Goal: Task Accomplishment & Management: Manage account settings

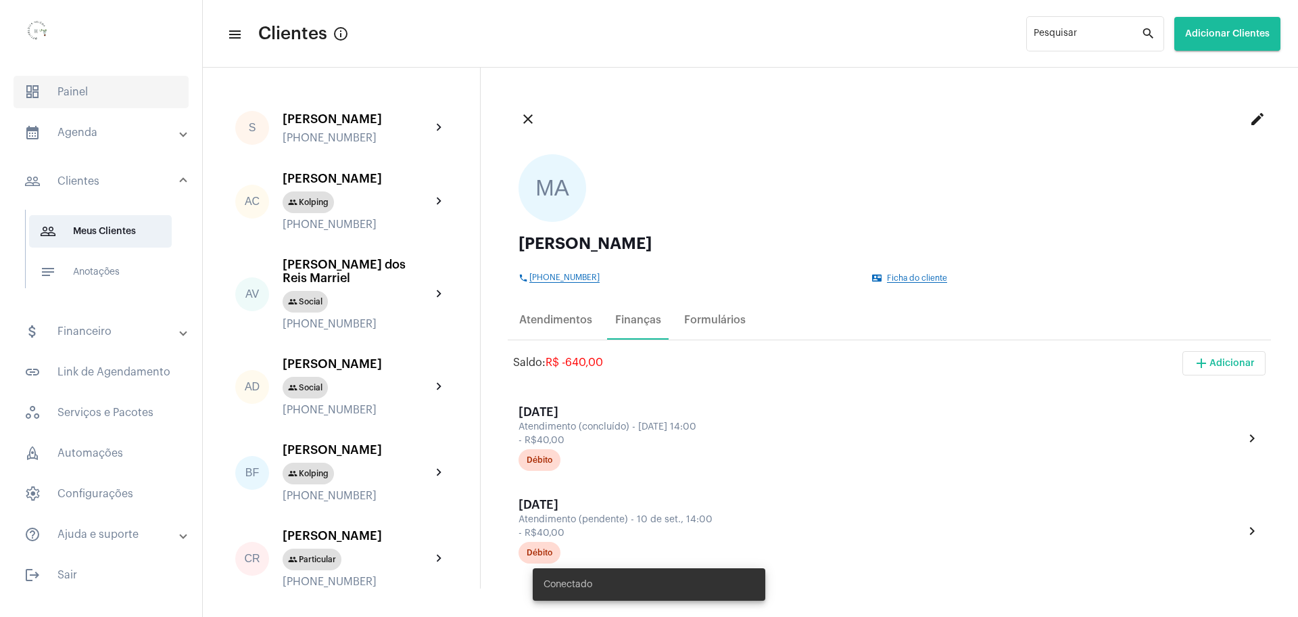
click at [75, 95] on span "dashboard Painel" at bounding box center [101, 92] width 175 height 32
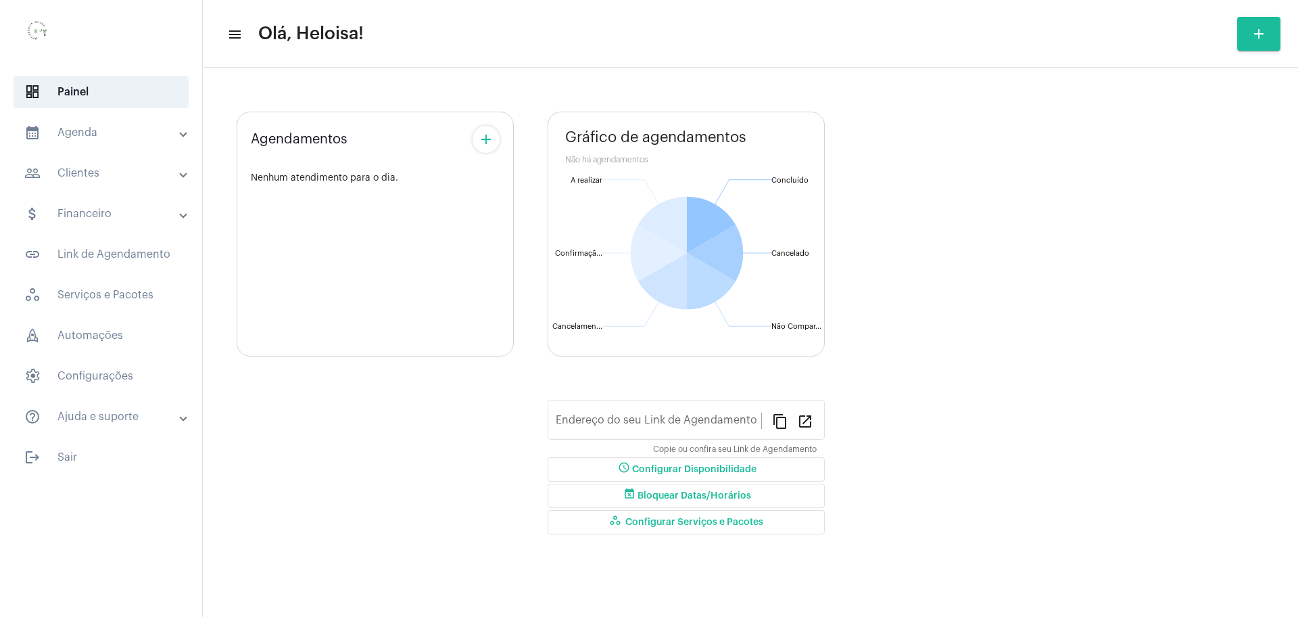
type input "[URL][DOMAIN_NAME]"
click at [93, 176] on mat-panel-title "people_outline Clientes" at bounding box center [102, 173] width 156 height 16
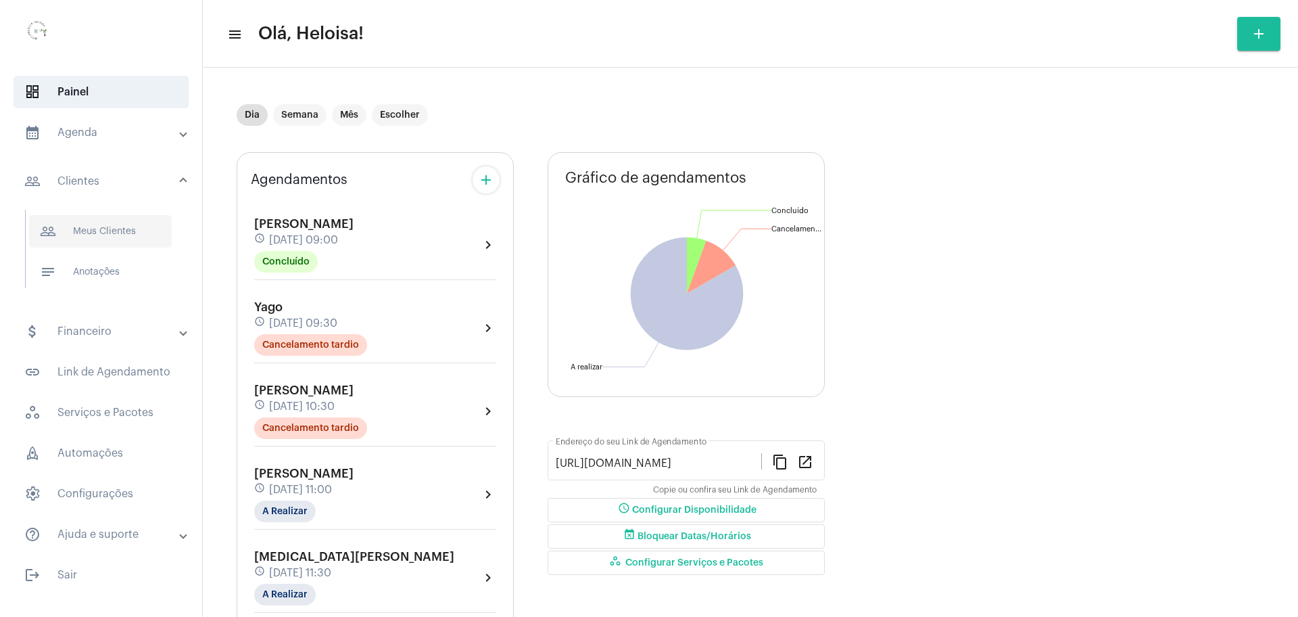
click at [110, 241] on span "people_outline Meus Clientes" at bounding box center [100, 231] width 143 height 32
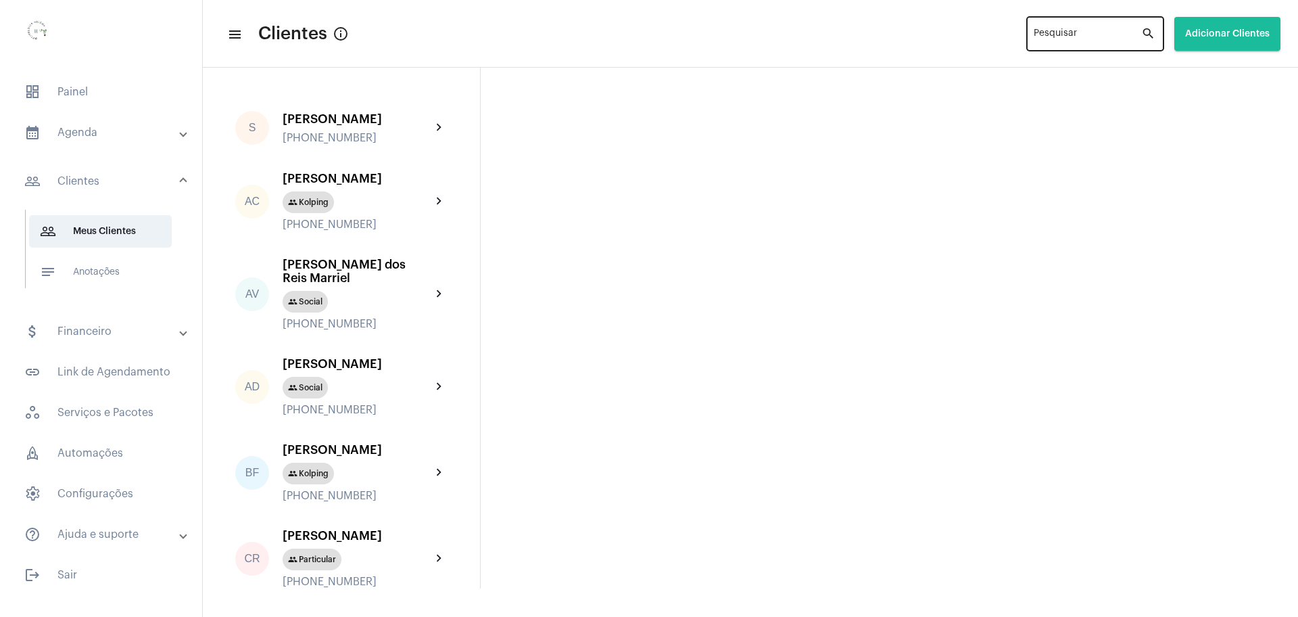
click at [1072, 38] on input "Pesquisar" at bounding box center [1087, 36] width 107 height 11
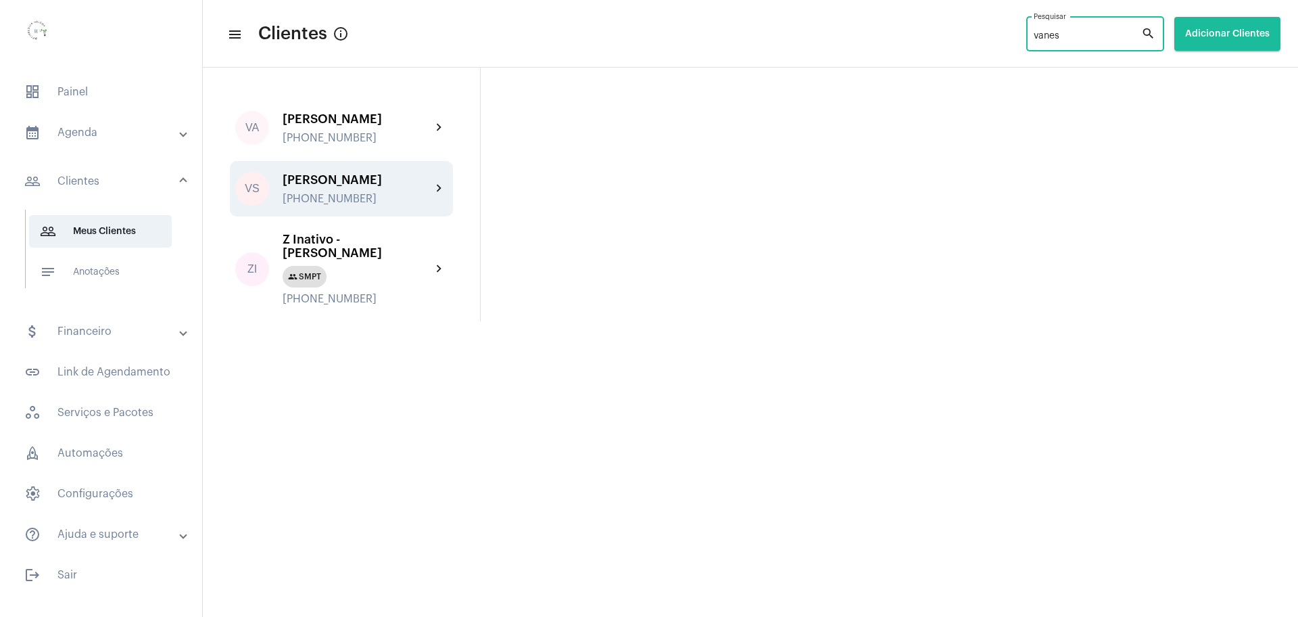
type input "vanes"
click at [332, 199] on div "[PERSON_NAME] [PHONE_NUMBER]" at bounding box center [357, 189] width 149 height 32
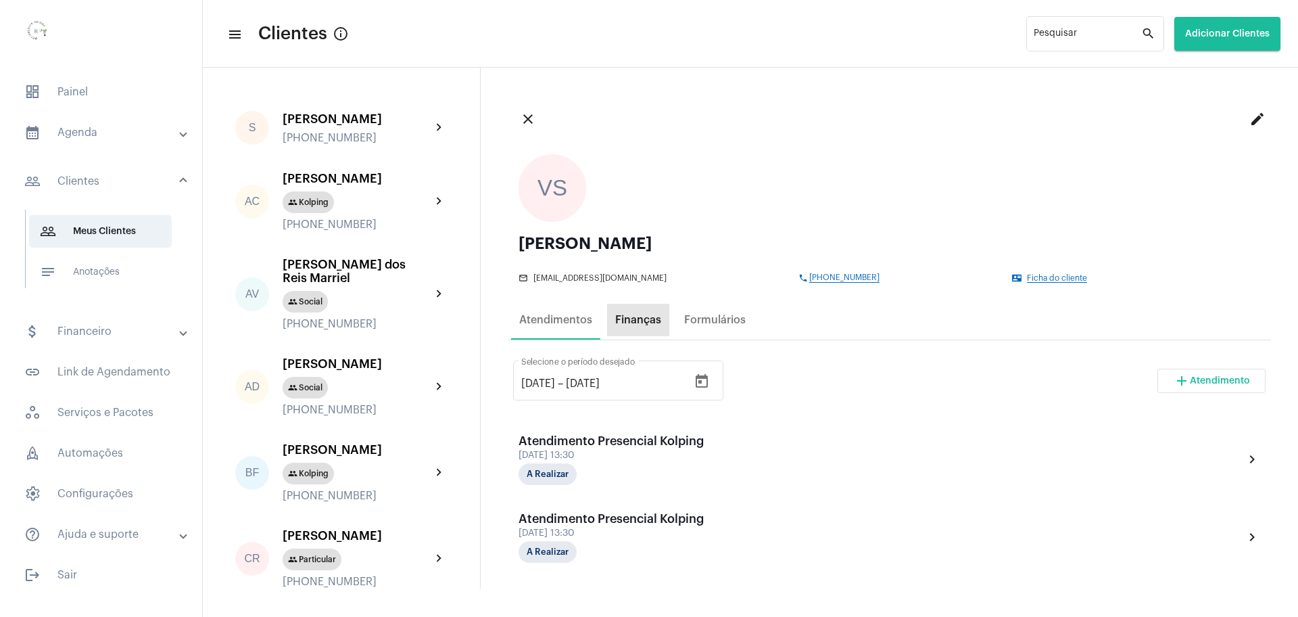
click at [647, 321] on div "Finanças" at bounding box center [638, 320] width 46 height 12
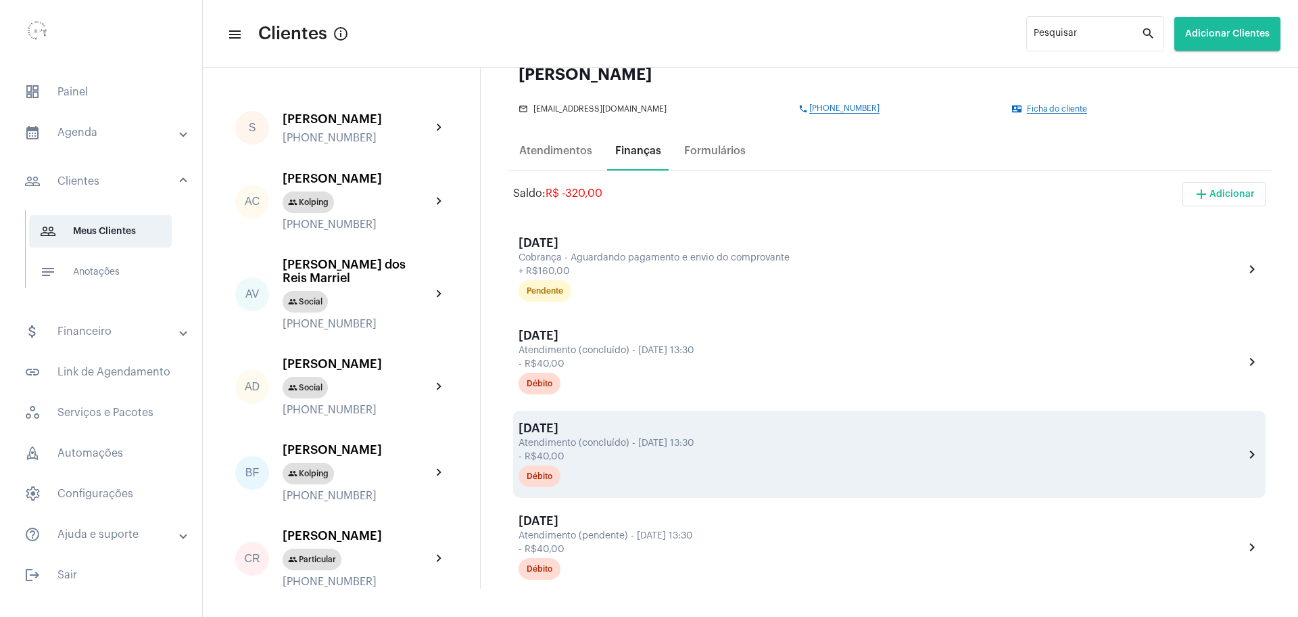
scroll to position [85, 0]
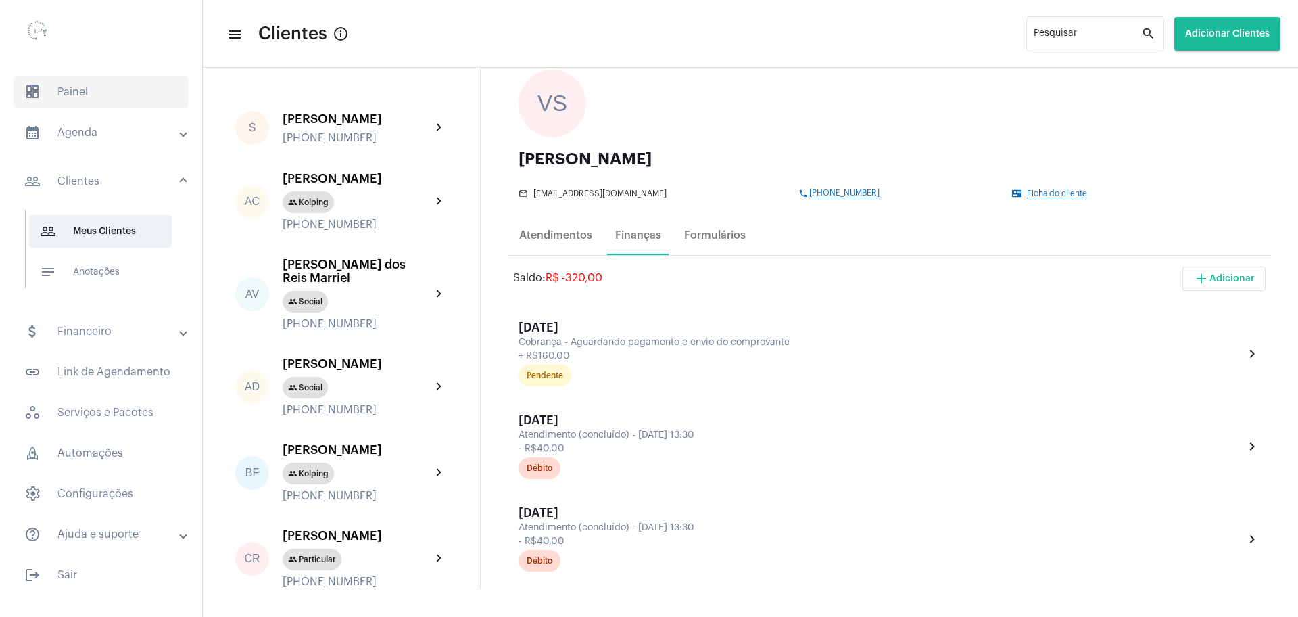
click at [84, 89] on span "dashboard Painel" at bounding box center [101, 92] width 175 height 32
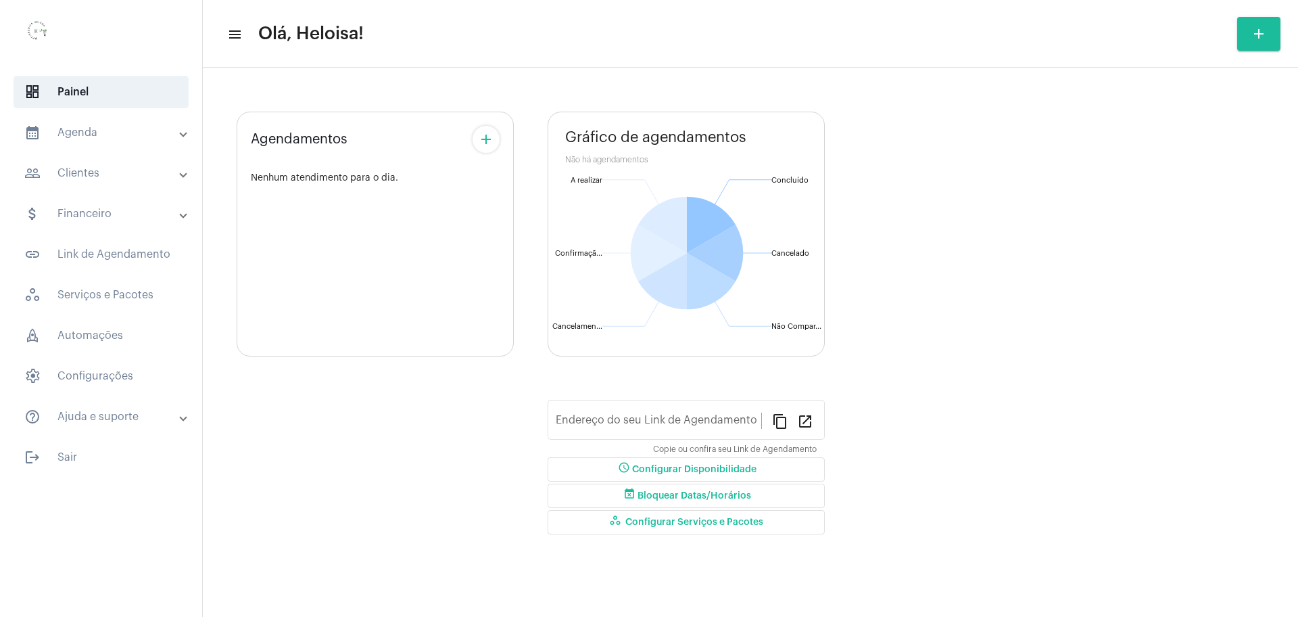
type input "[URL][DOMAIN_NAME]"
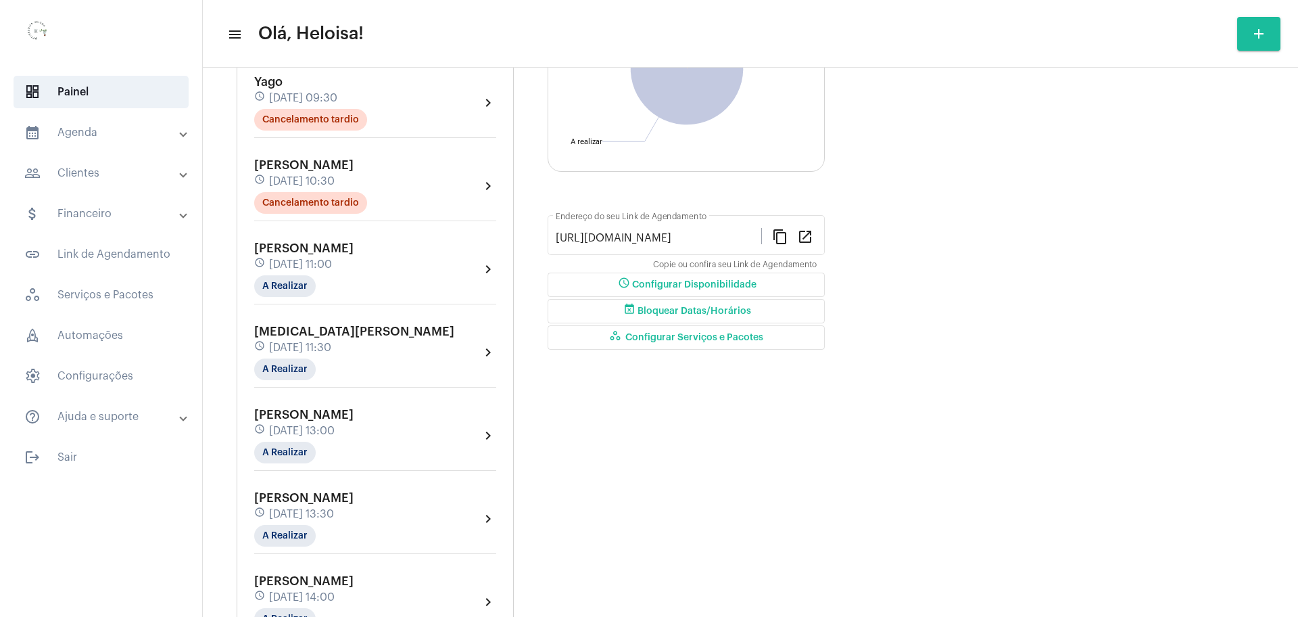
scroll to position [338, 0]
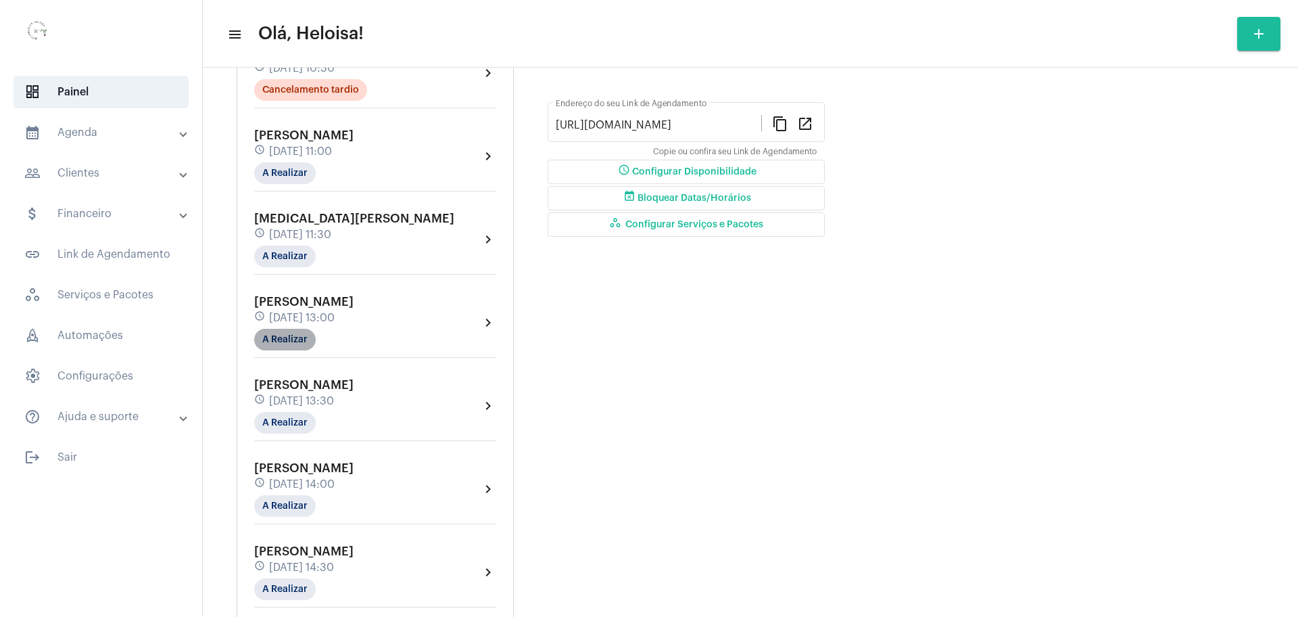
click at [285, 340] on mat-chip "A Realizar" at bounding box center [285, 340] width 62 height 22
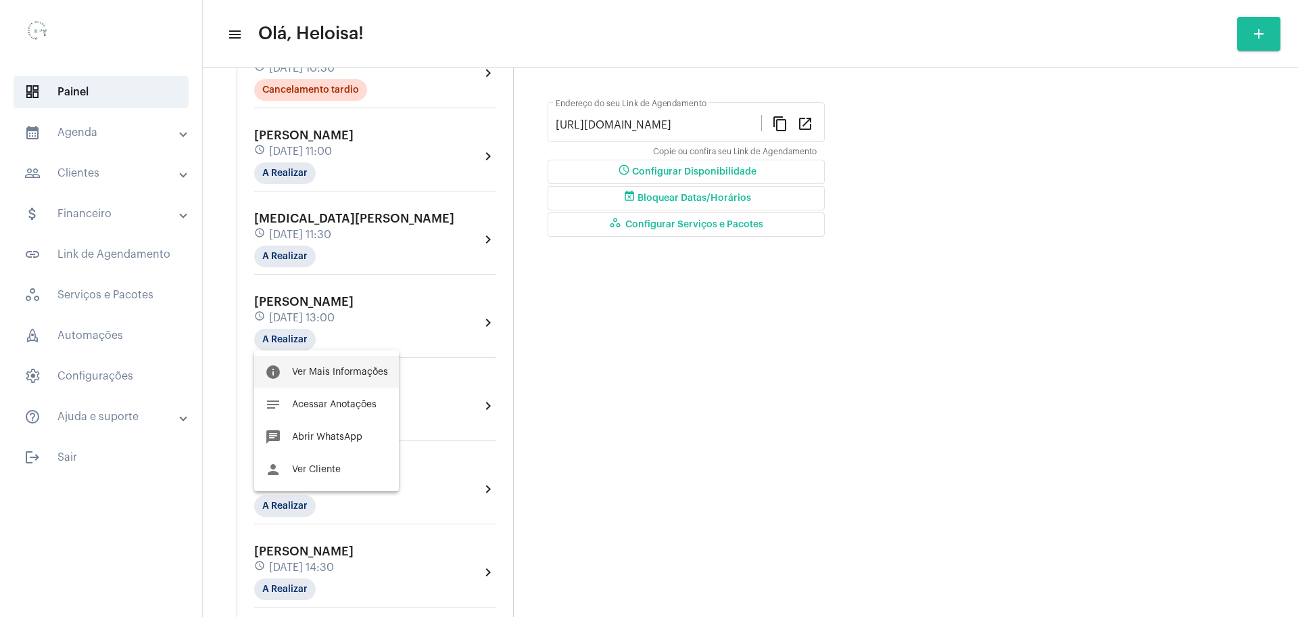
click at [324, 368] on span "Ver Mais Informações" at bounding box center [340, 371] width 96 height 9
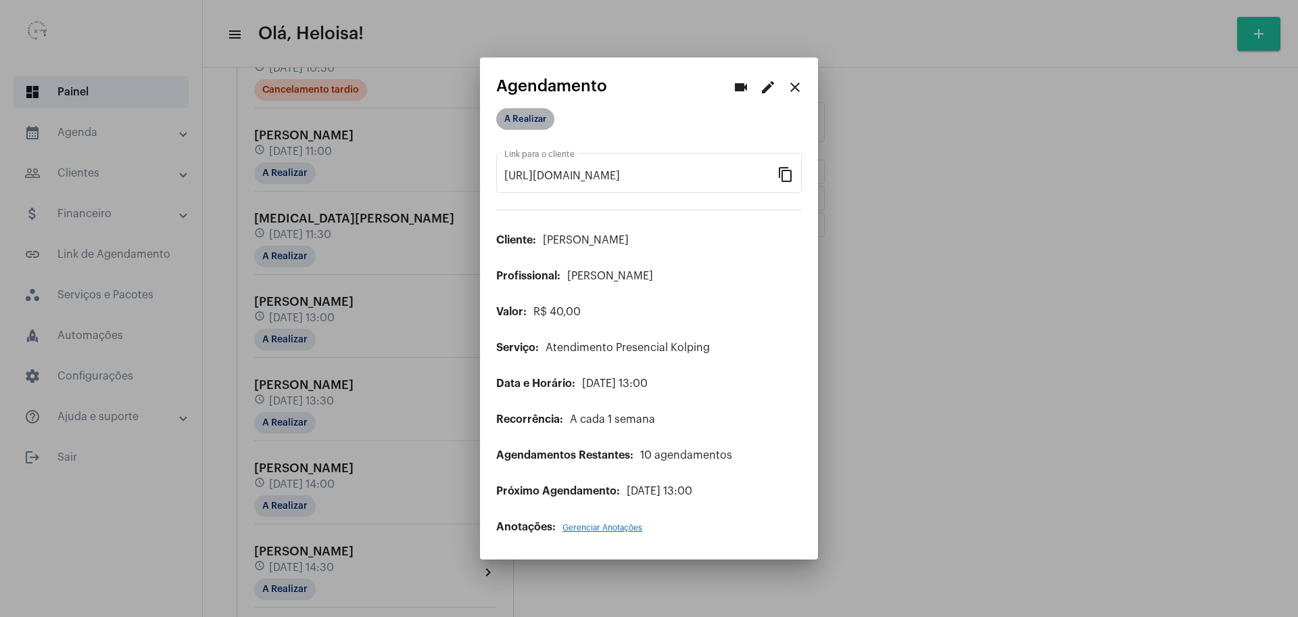
click at [537, 117] on mat-chip "A Realizar" at bounding box center [525, 119] width 58 height 22
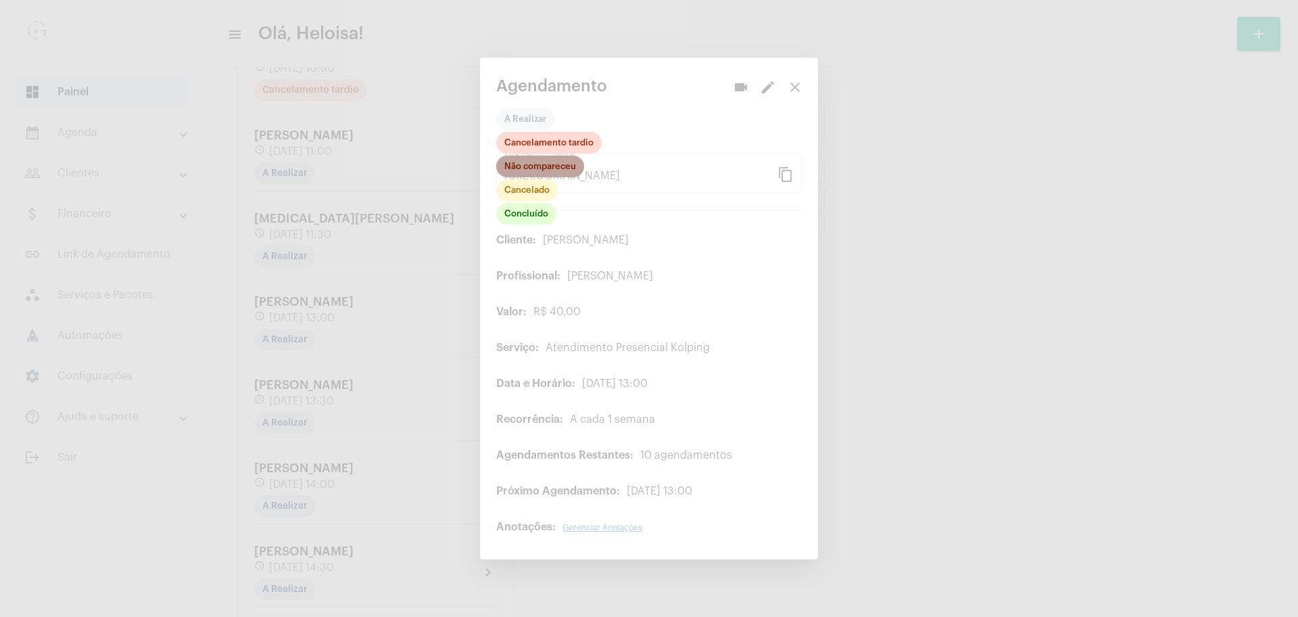
click at [531, 168] on mat-chip "Não compareceu" at bounding box center [540, 166] width 88 height 22
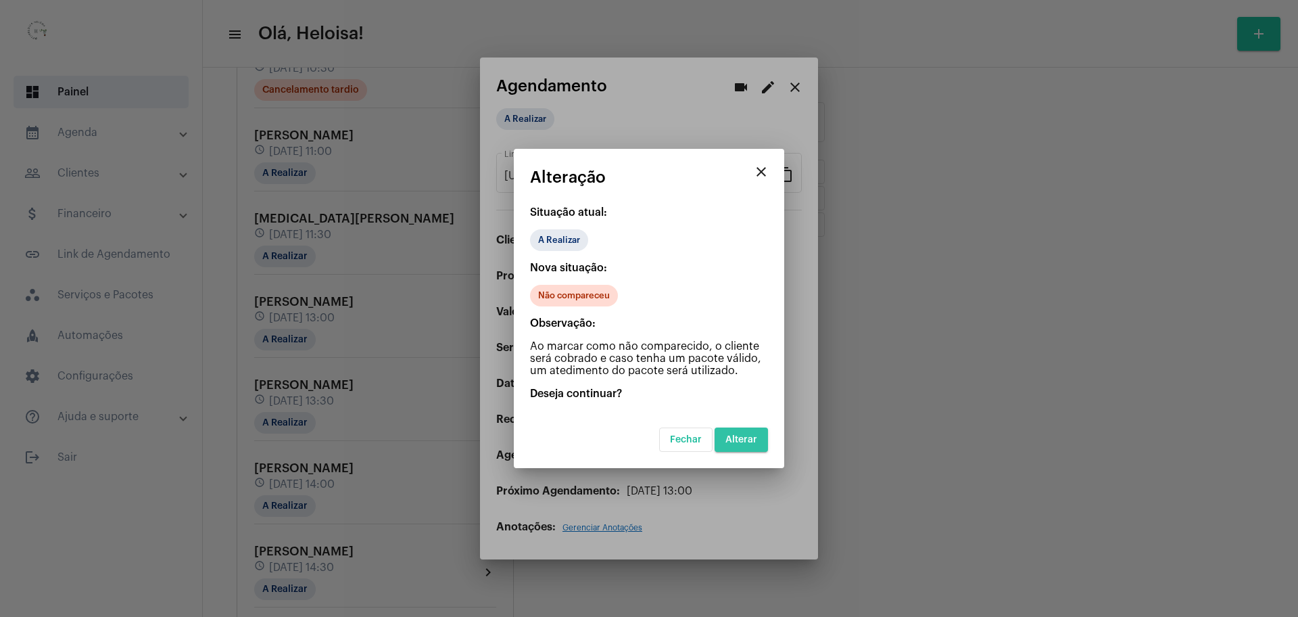
click at [739, 440] on span "Alterar" at bounding box center [741, 439] width 32 height 9
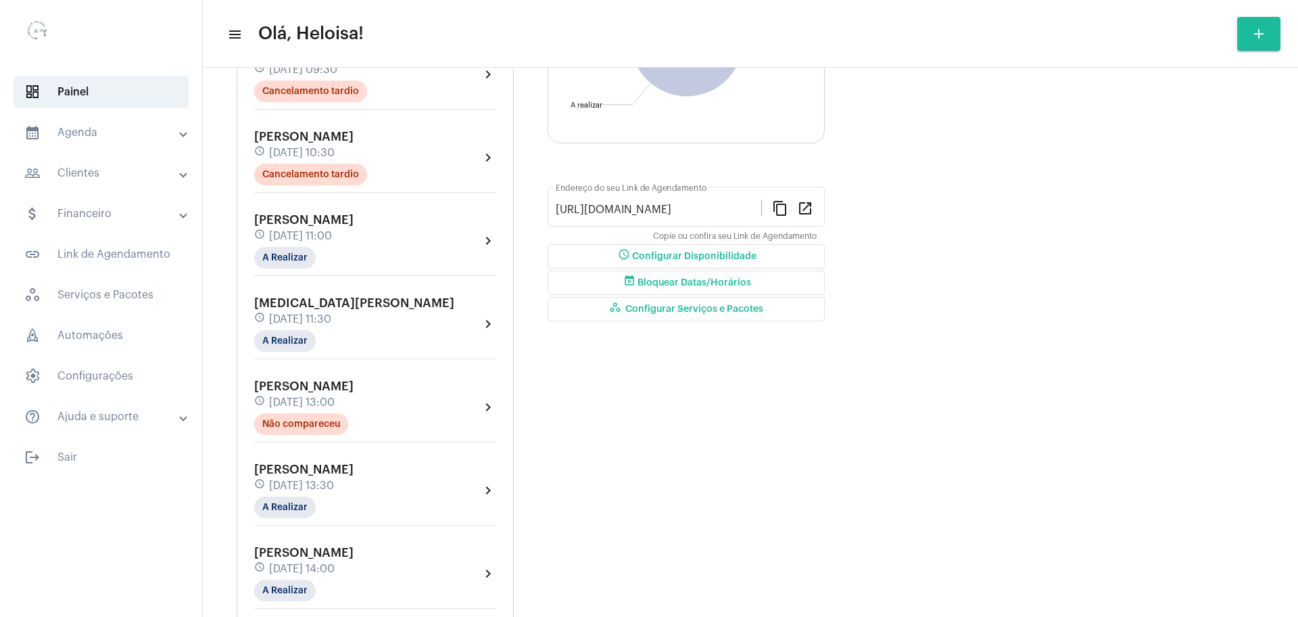
scroll to position [423, 0]
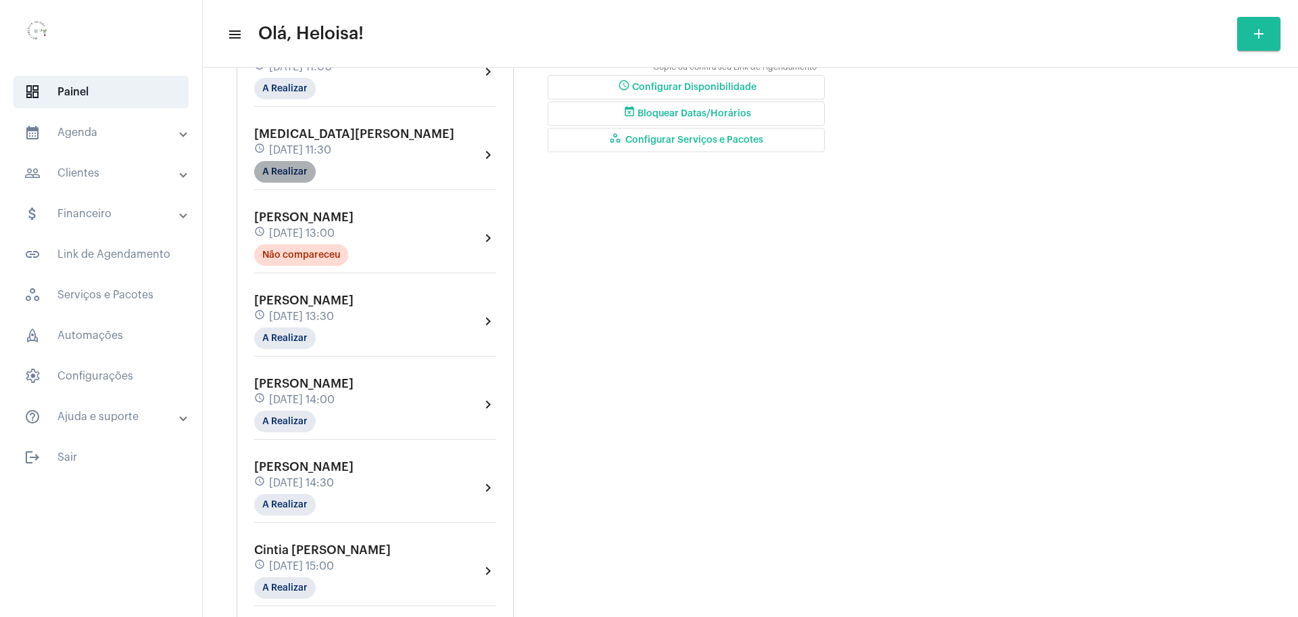
click at [268, 164] on mat-chip "A Realizar" at bounding box center [285, 172] width 62 height 22
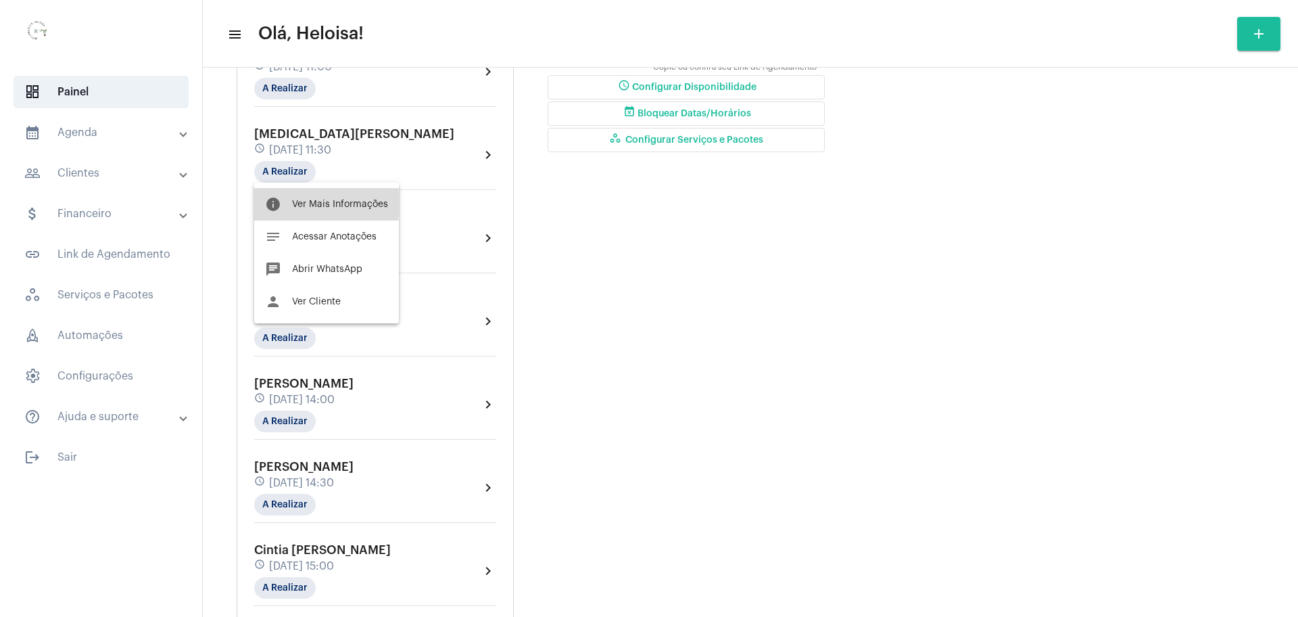
click at [307, 203] on span "Ver Mais Informações" at bounding box center [340, 203] width 96 height 9
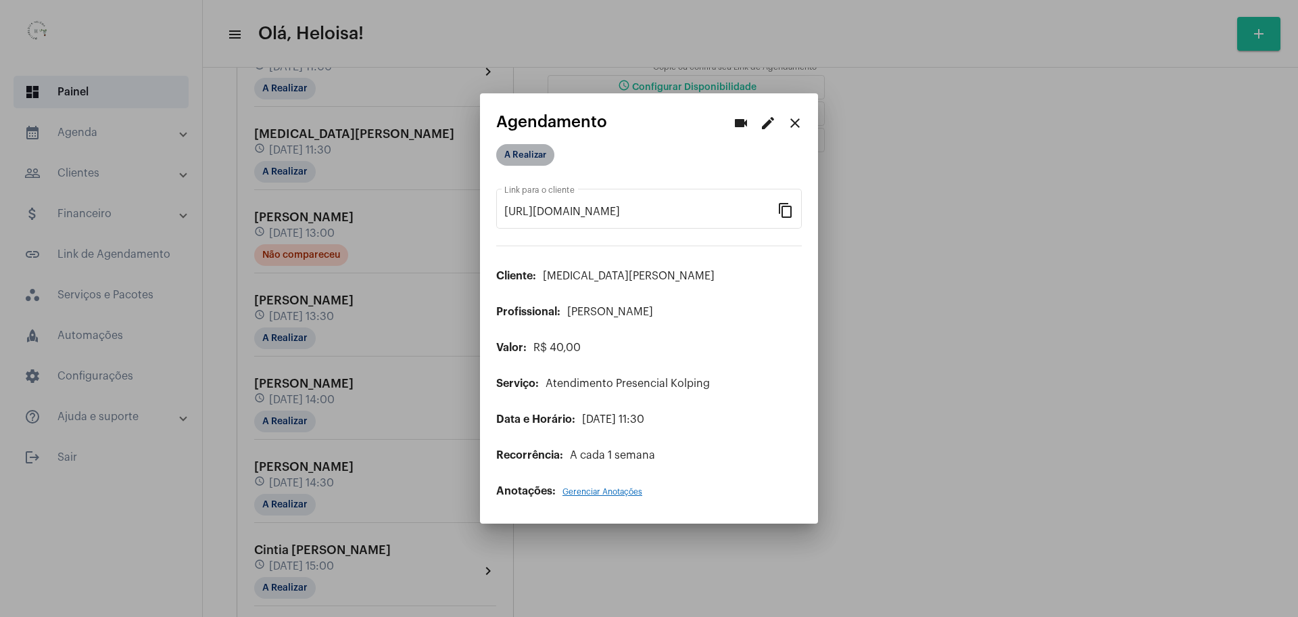
click at [530, 159] on mat-chip "A Realizar" at bounding box center [525, 155] width 58 height 22
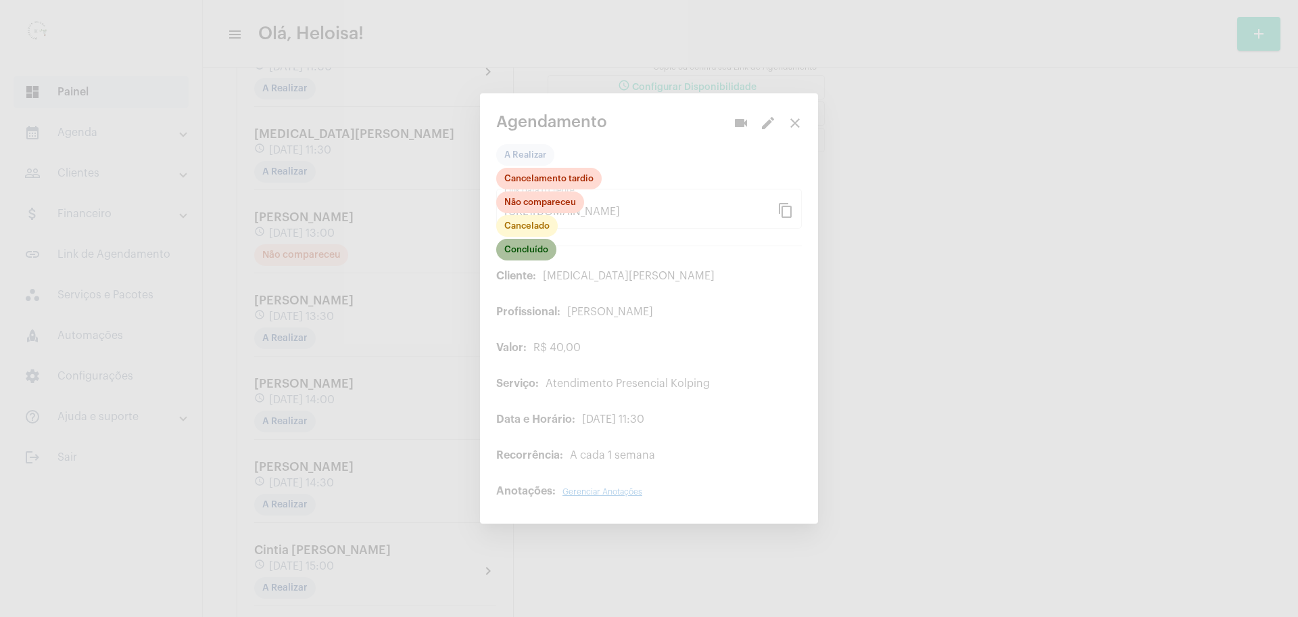
click at [517, 250] on mat-chip "Concluído" at bounding box center [526, 250] width 60 height 22
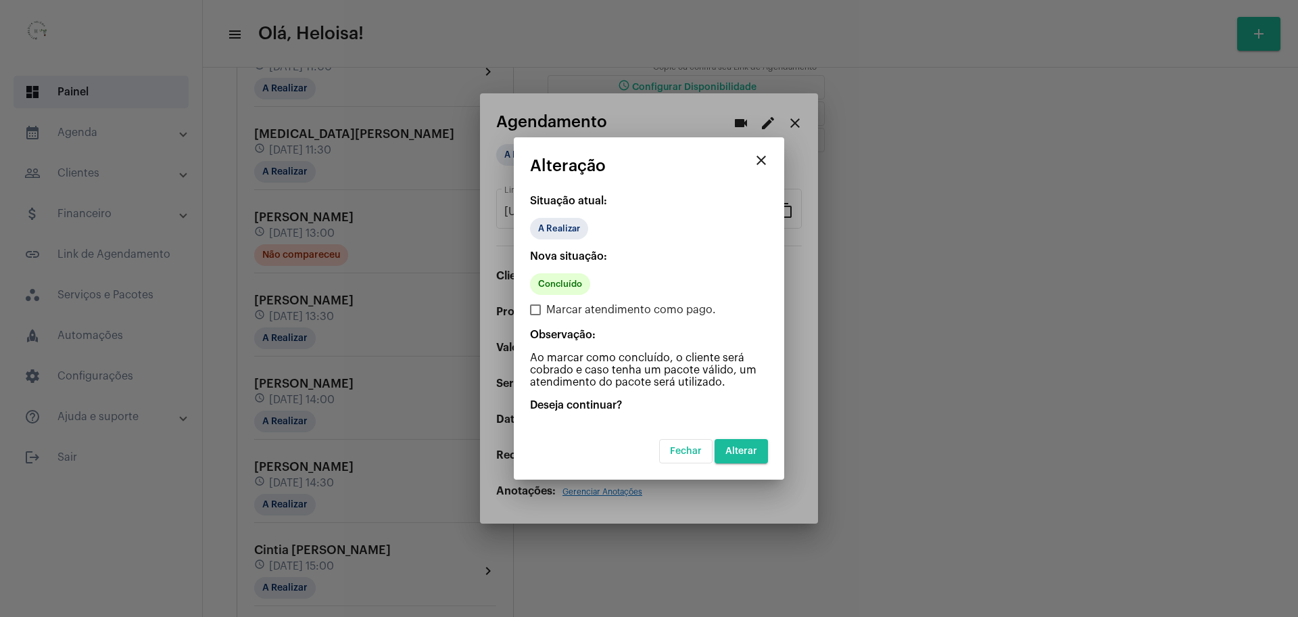
click at [537, 308] on span at bounding box center [535, 309] width 11 height 11
click at [535, 315] on input "Marcar atendimento como pago." at bounding box center [535, 315] width 1 height 1
checkbox input "true"
click at [742, 451] on span "Alterar" at bounding box center [741, 450] width 32 height 9
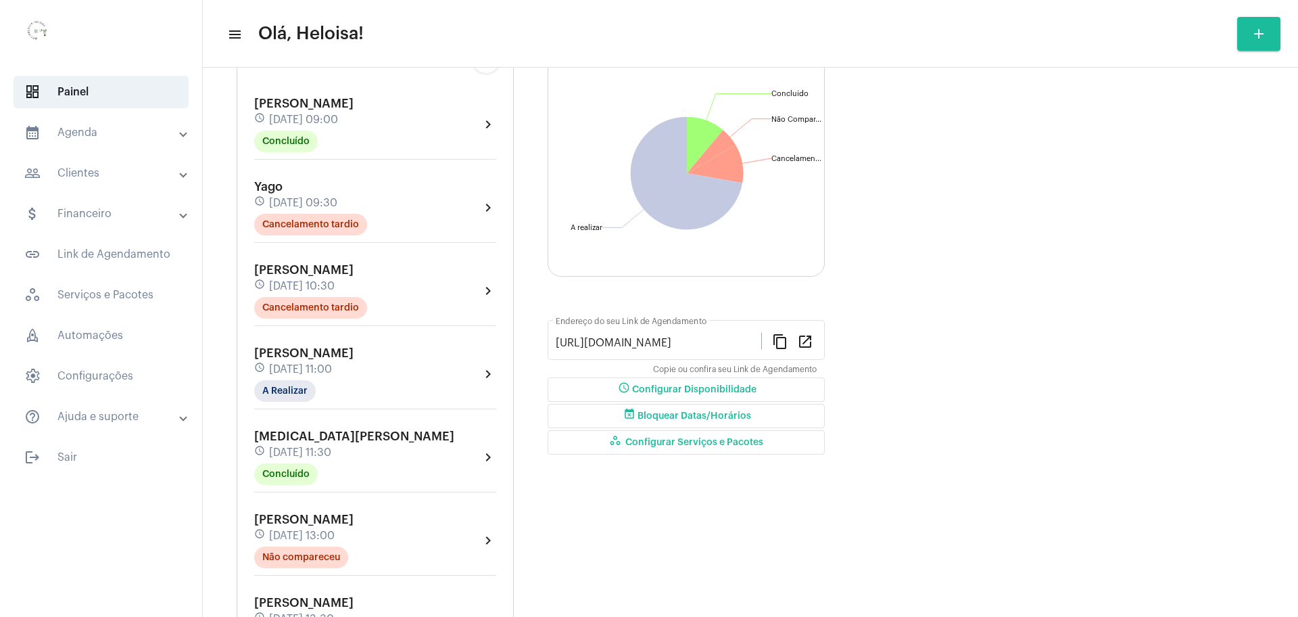
scroll to position [169, 0]
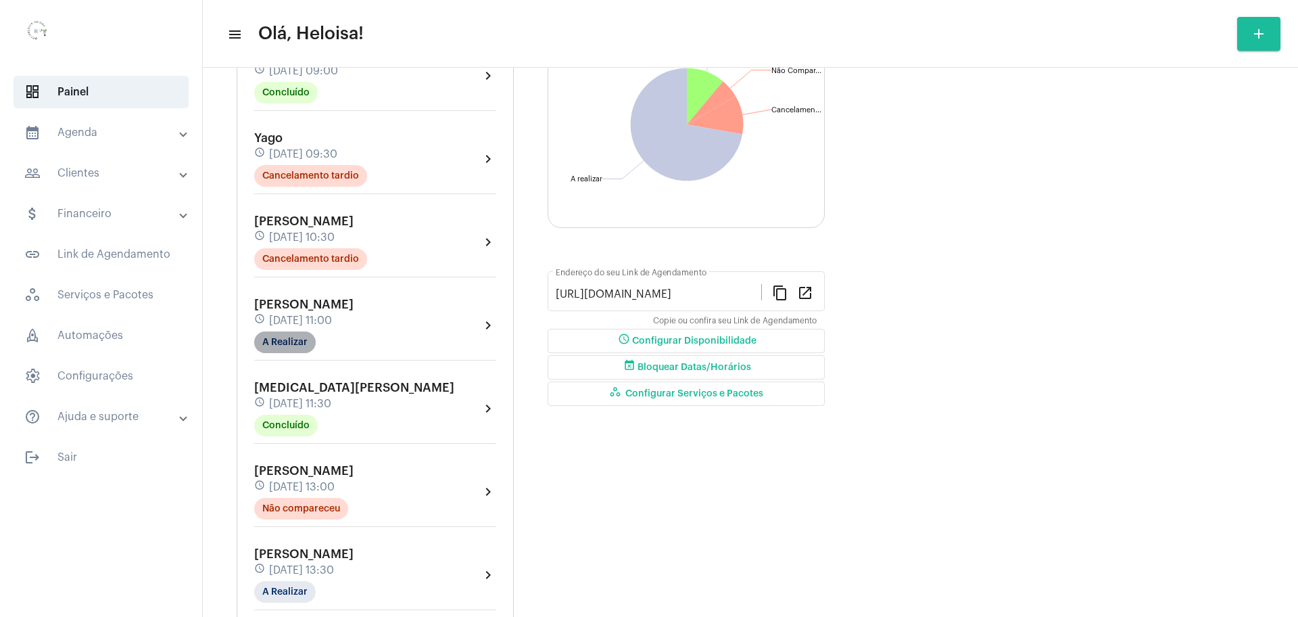
click at [289, 334] on mat-chip "A Realizar" at bounding box center [285, 342] width 62 height 22
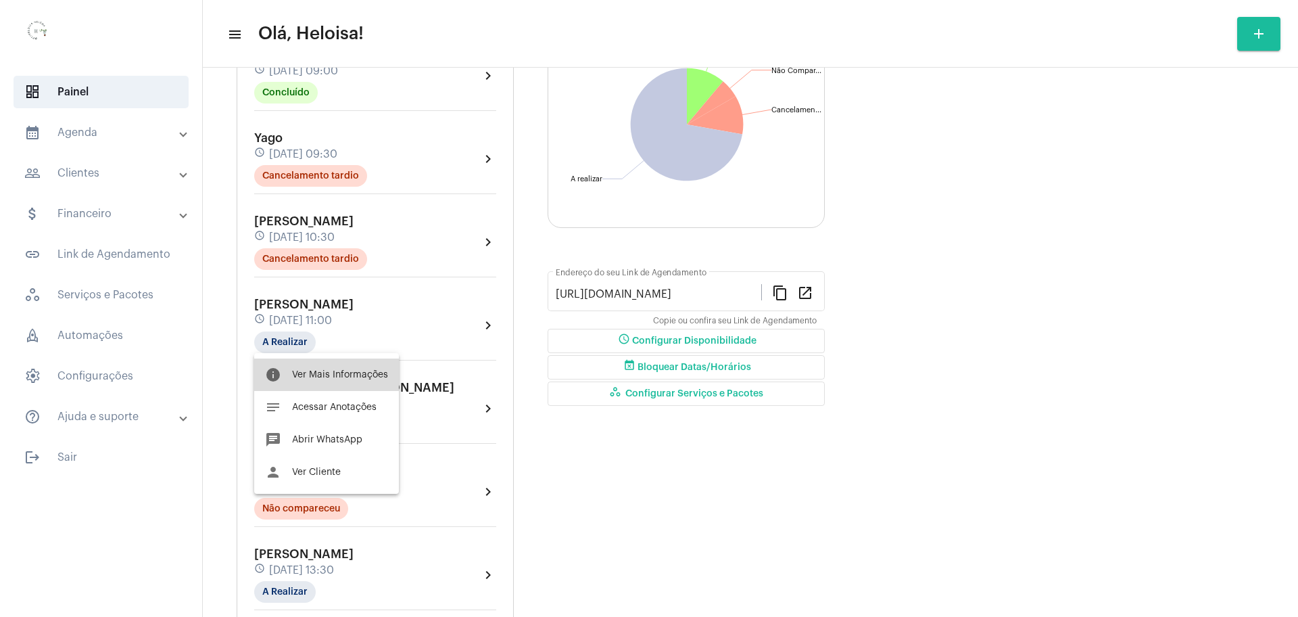
click at [330, 375] on span "Ver Mais Informações" at bounding box center [340, 374] width 96 height 9
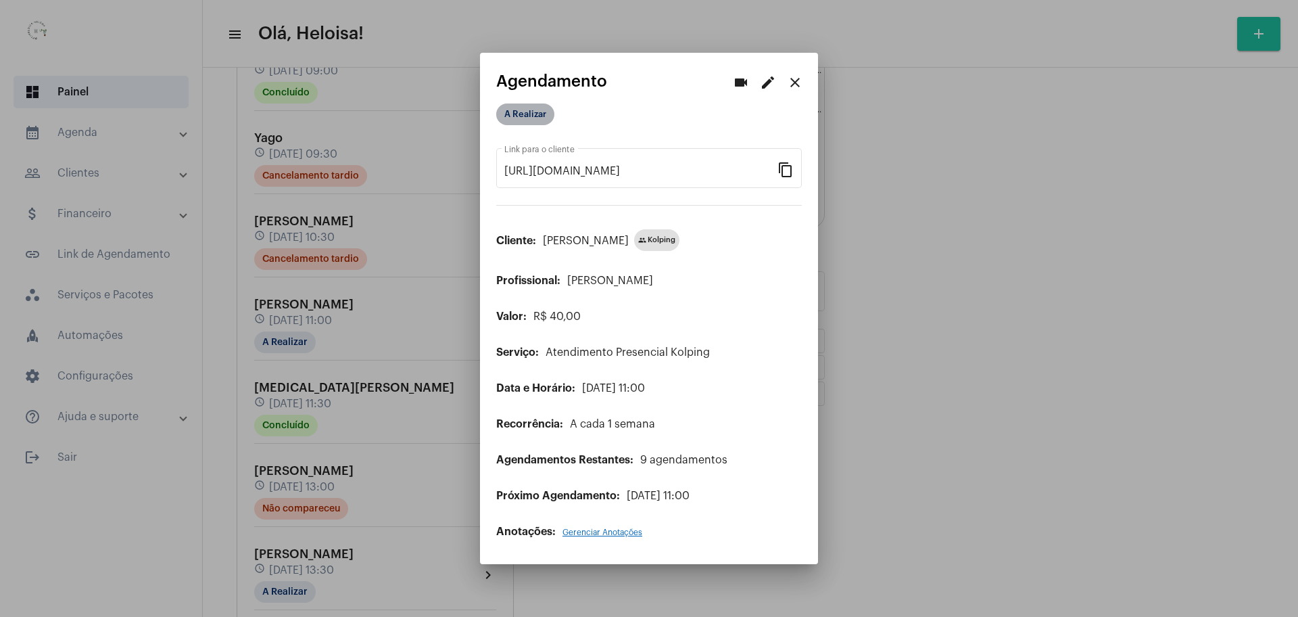
click at [538, 115] on mat-chip "A Realizar" at bounding box center [525, 114] width 58 height 22
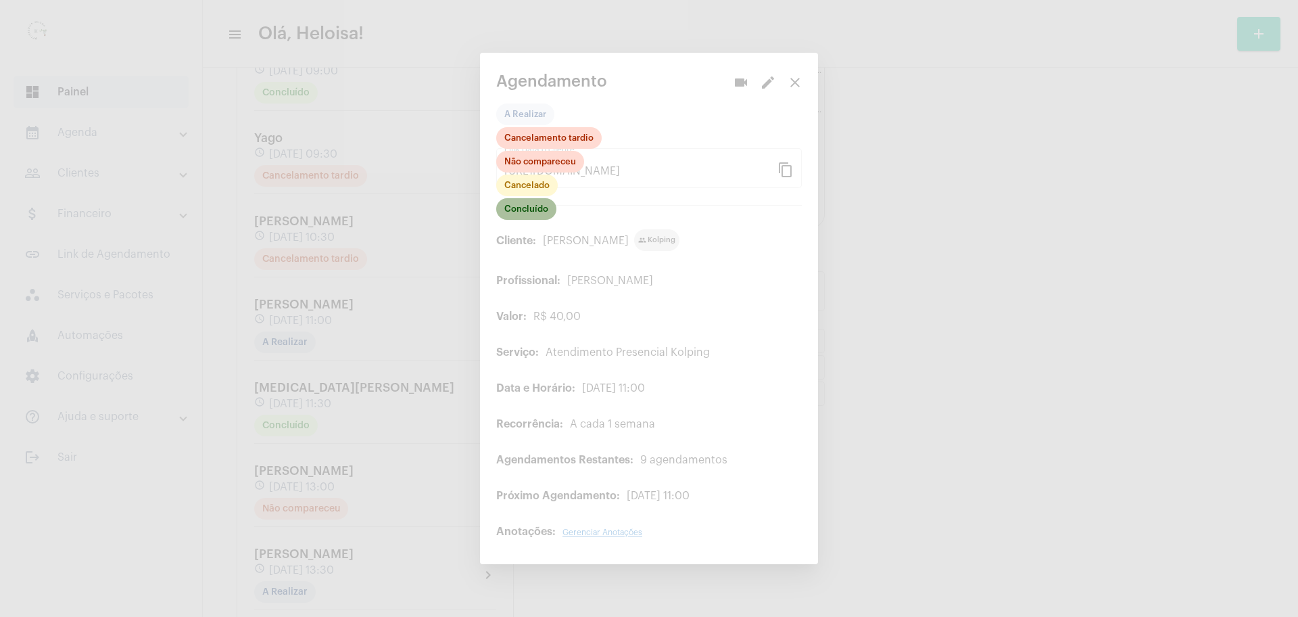
click at [511, 212] on mat-chip "Concluído" at bounding box center [526, 209] width 60 height 22
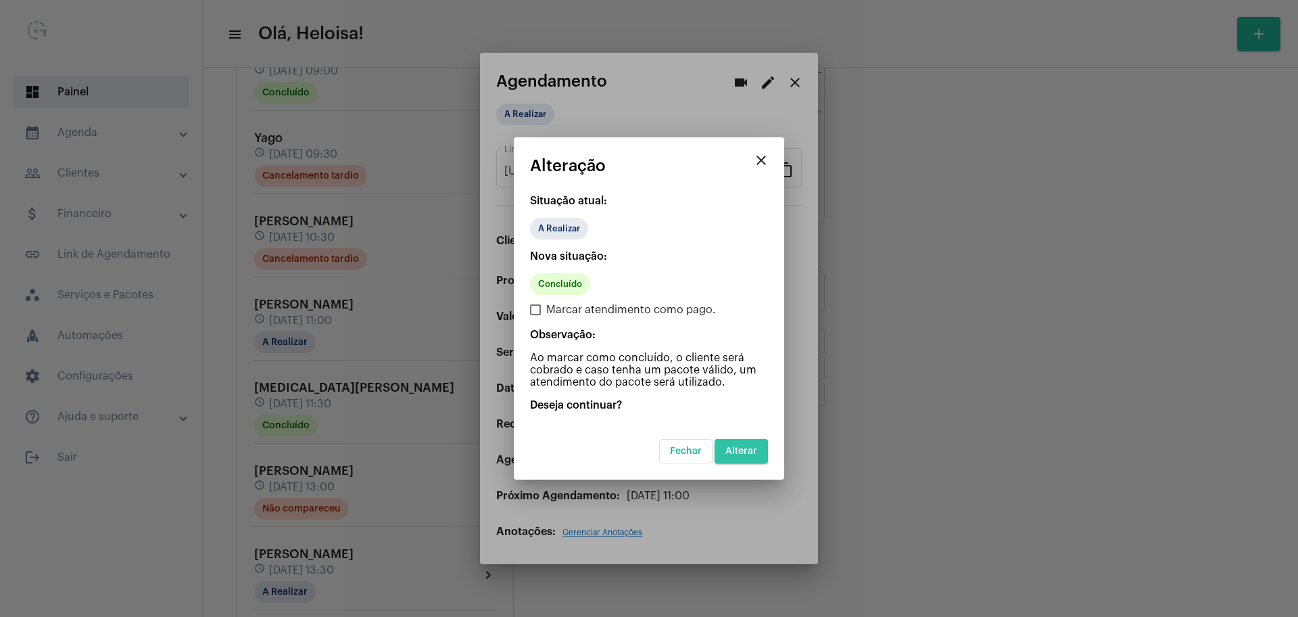
click at [744, 455] on span "Alterar" at bounding box center [741, 450] width 32 height 9
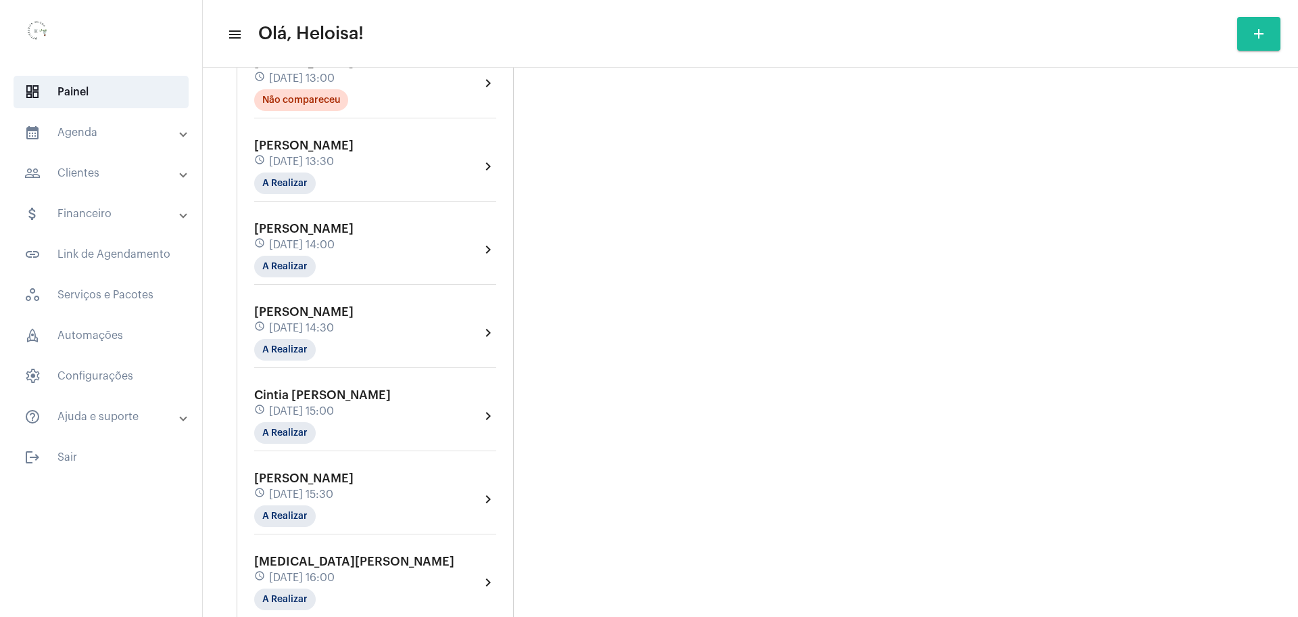
scroll to position [592, 0]
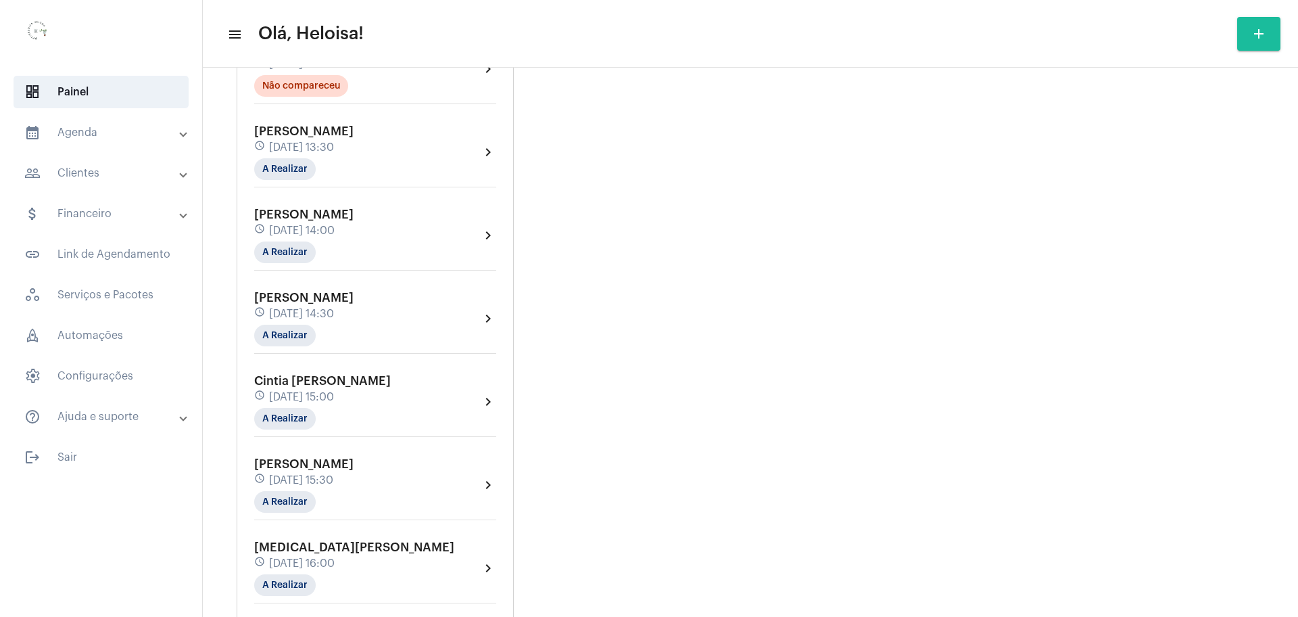
click at [309, 226] on span "[DATE] 14:00" at bounding box center [302, 230] width 66 height 12
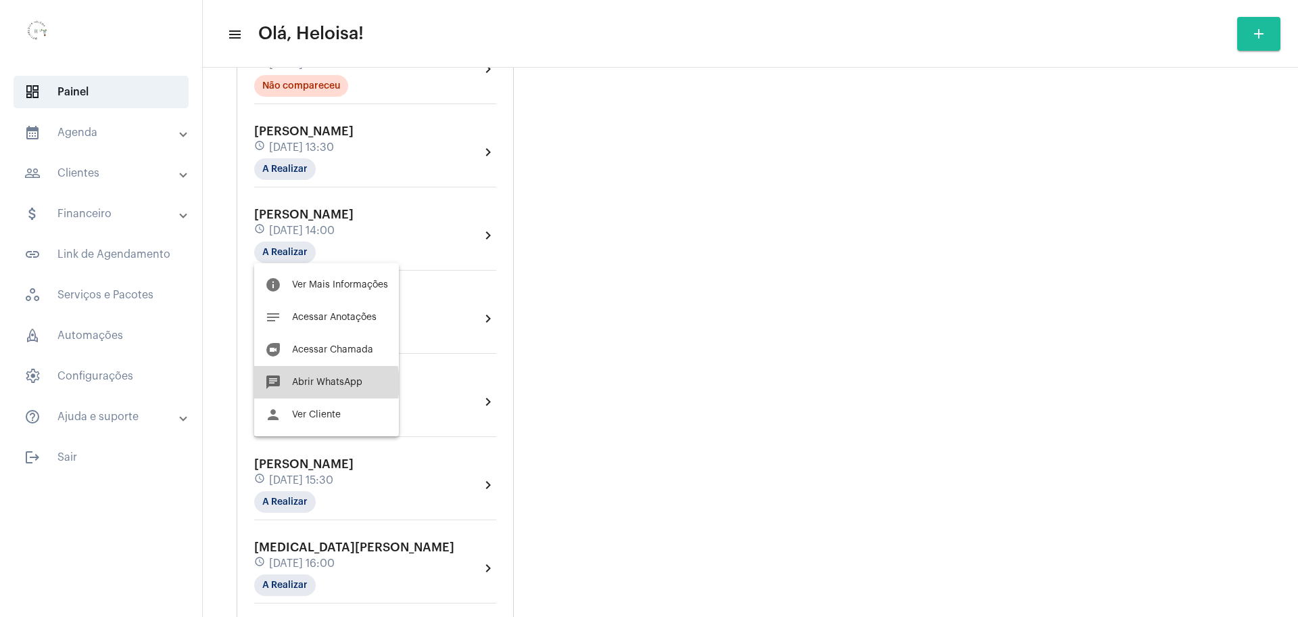
click at [314, 383] on span "Abrir WhatsApp" at bounding box center [327, 381] width 70 height 9
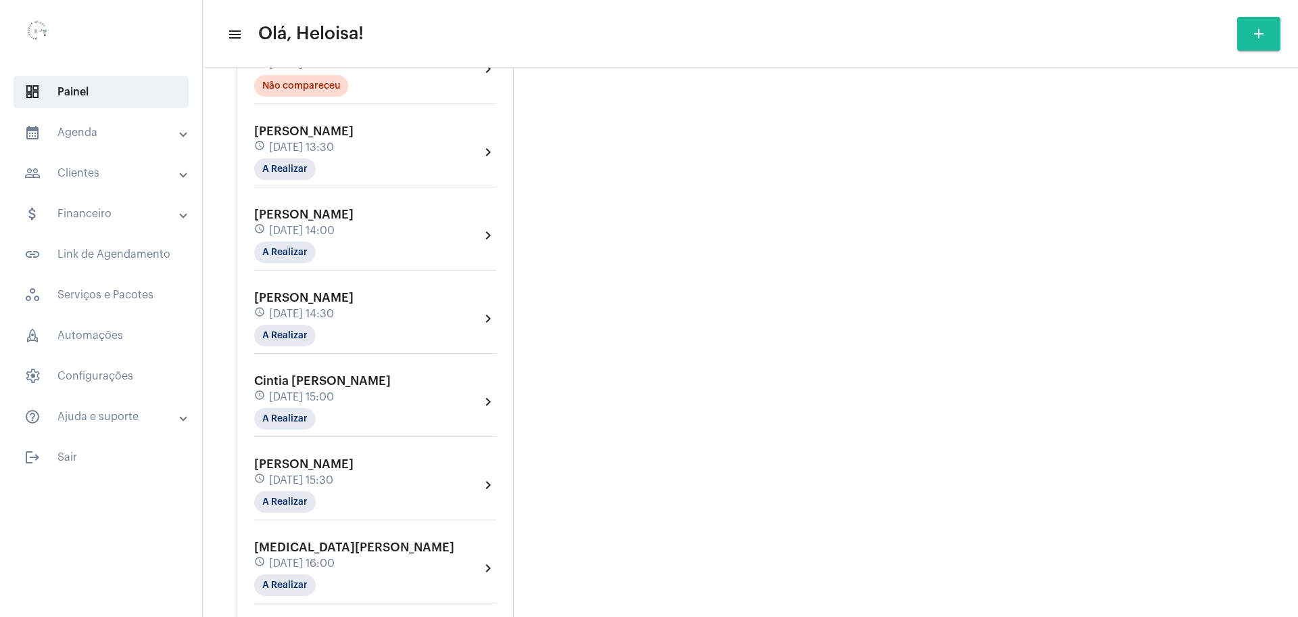
click at [331, 226] on span "[DATE] 14:00" at bounding box center [302, 230] width 66 height 12
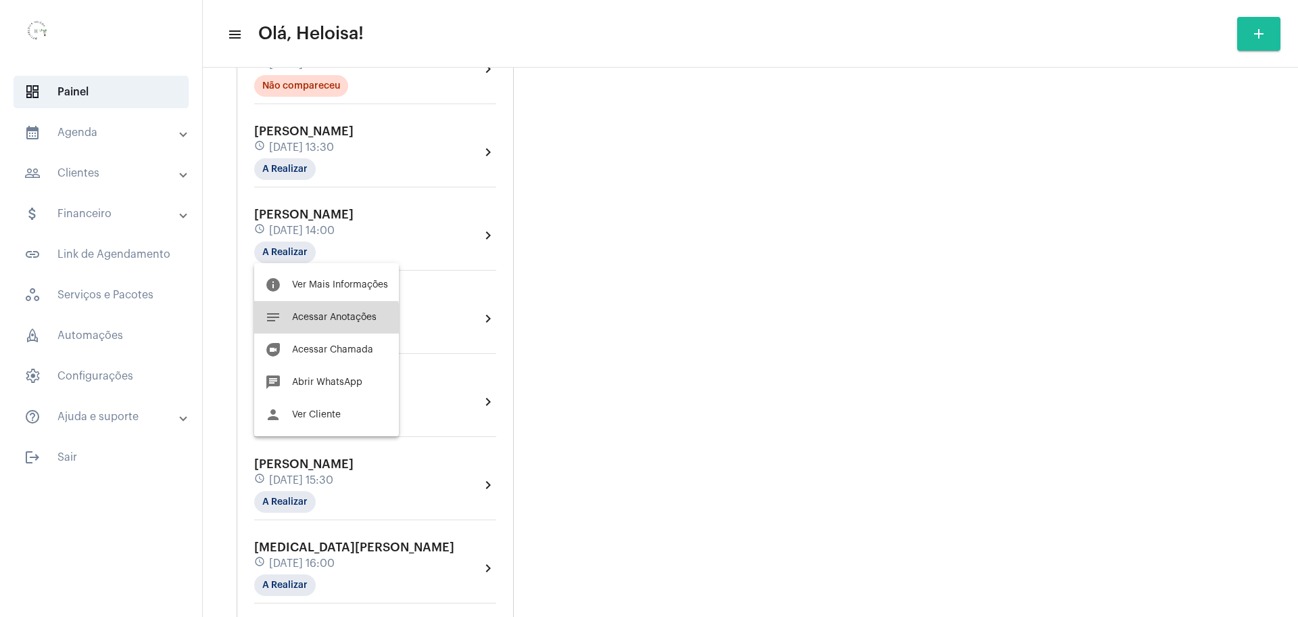
click at [325, 325] on button "notes Acessar Anotações" at bounding box center [326, 317] width 145 height 32
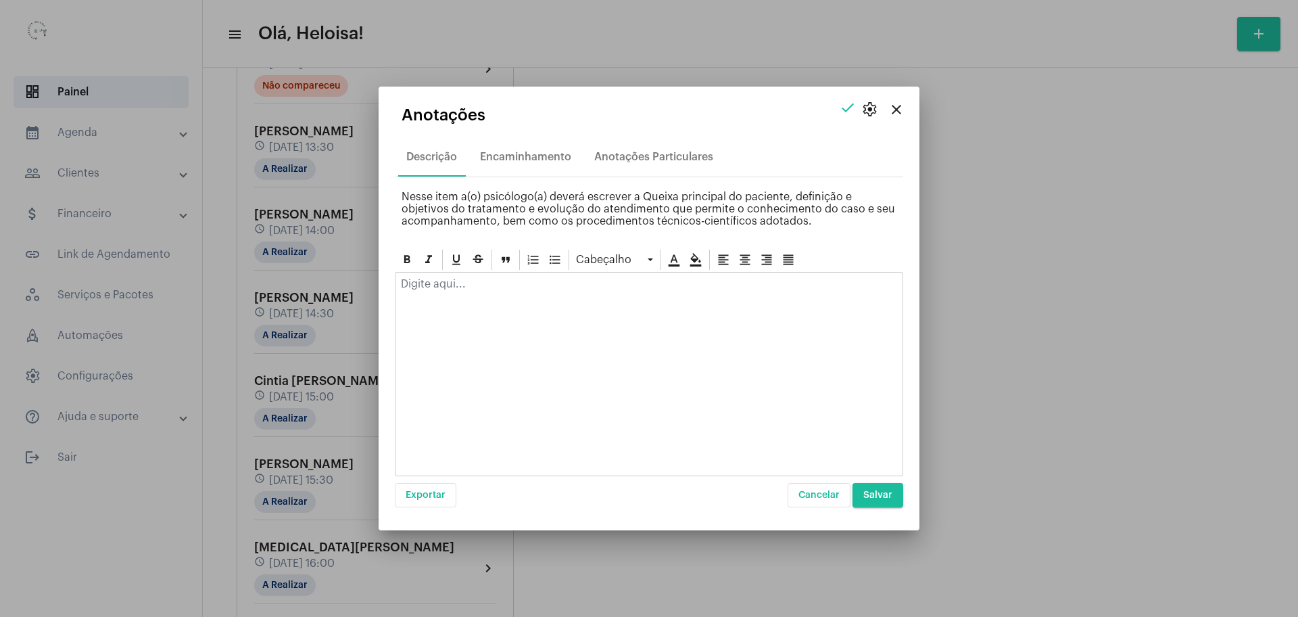
click at [459, 313] on div at bounding box center [649, 374] width 508 height 204
click at [449, 290] on div at bounding box center [649, 287] width 507 height 30
drag, startPoint x: 444, startPoint y: 282, endPoint x: 311, endPoint y: 276, distance: 132.7
click at [311, 276] on div "close settings check Anotações Descrição Encaminhamento Anotações Particulares …" at bounding box center [649, 308] width 1298 height 617
click at [477, 283] on p "2 aula Jiu-jítsu" at bounding box center [649, 284] width 496 height 12
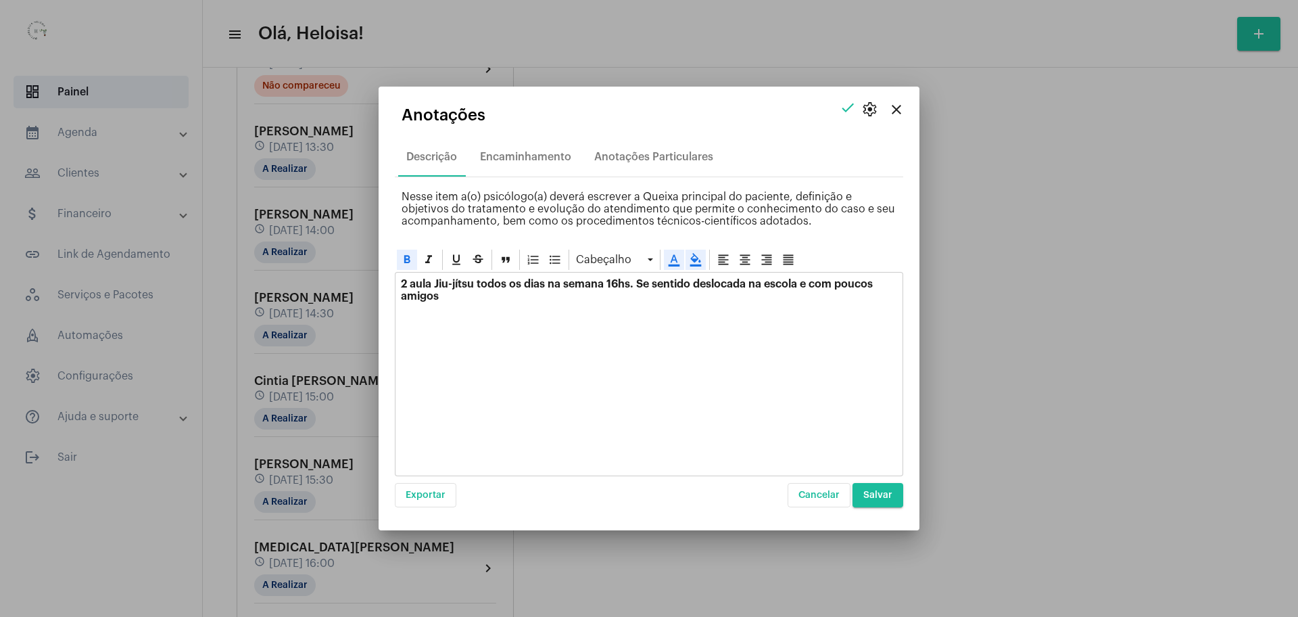
click at [487, 312] on div "2 aula Jiu-jítsu todos os dias na semana 16hs. Se sentido deslocada na escola e…" at bounding box center [649, 293] width 507 height 42
drag, startPoint x: 895, startPoint y: 503, endPoint x: 851, endPoint y: 427, distance: 87.9
click at [895, 502] on button "Salvar" at bounding box center [878, 495] width 51 height 24
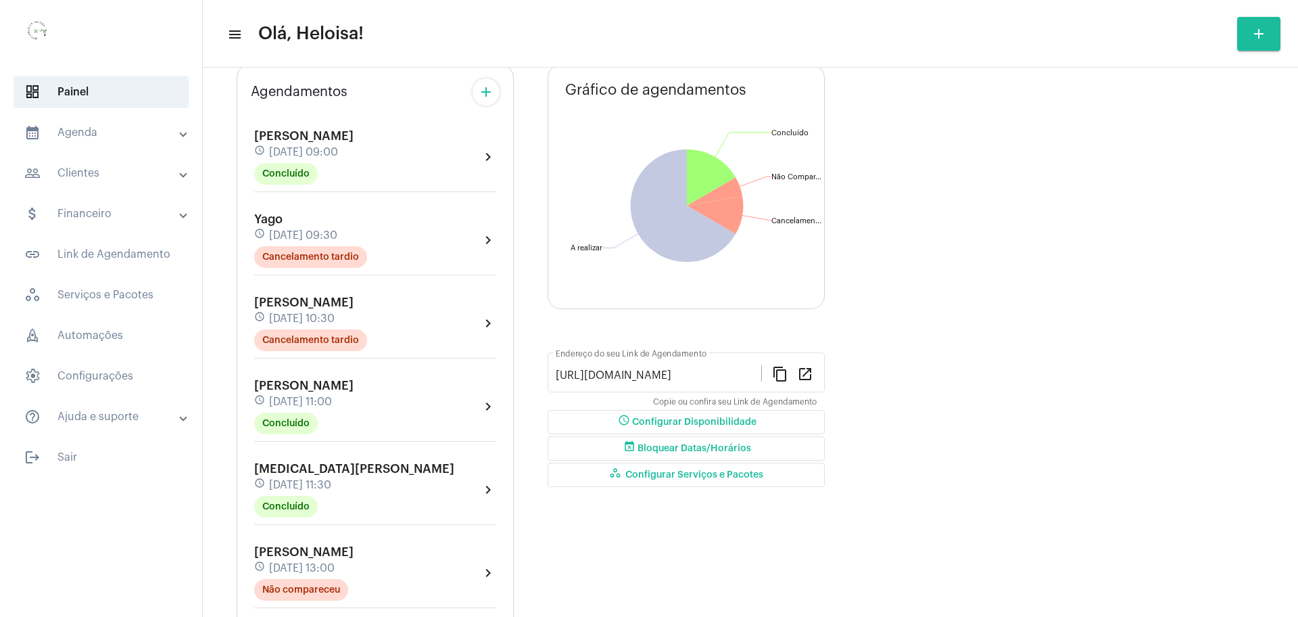
scroll to position [85, 0]
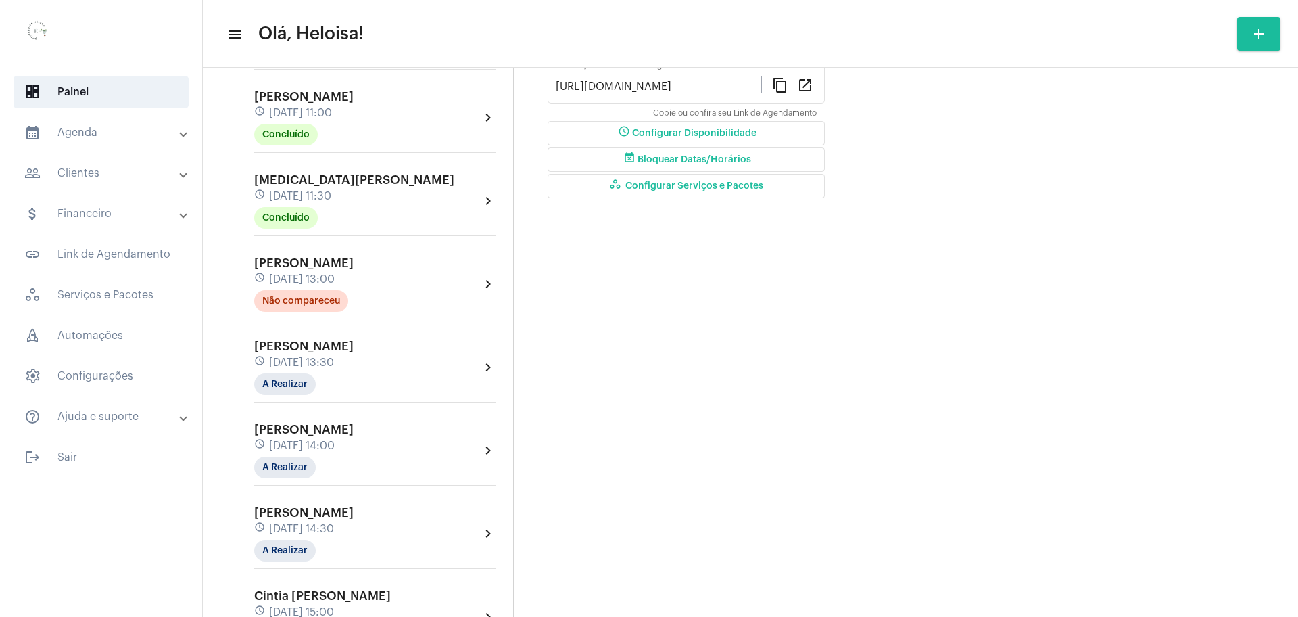
scroll to position [423, 0]
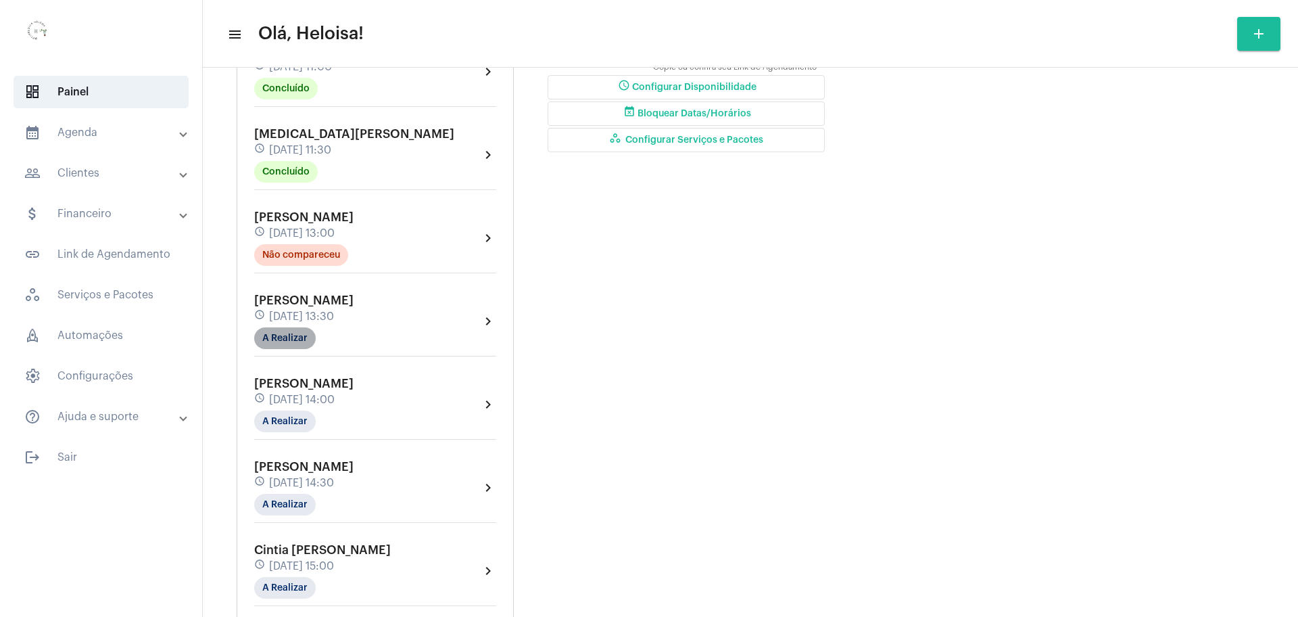
click at [262, 328] on mat-chip "A Realizar" at bounding box center [285, 338] width 62 height 22
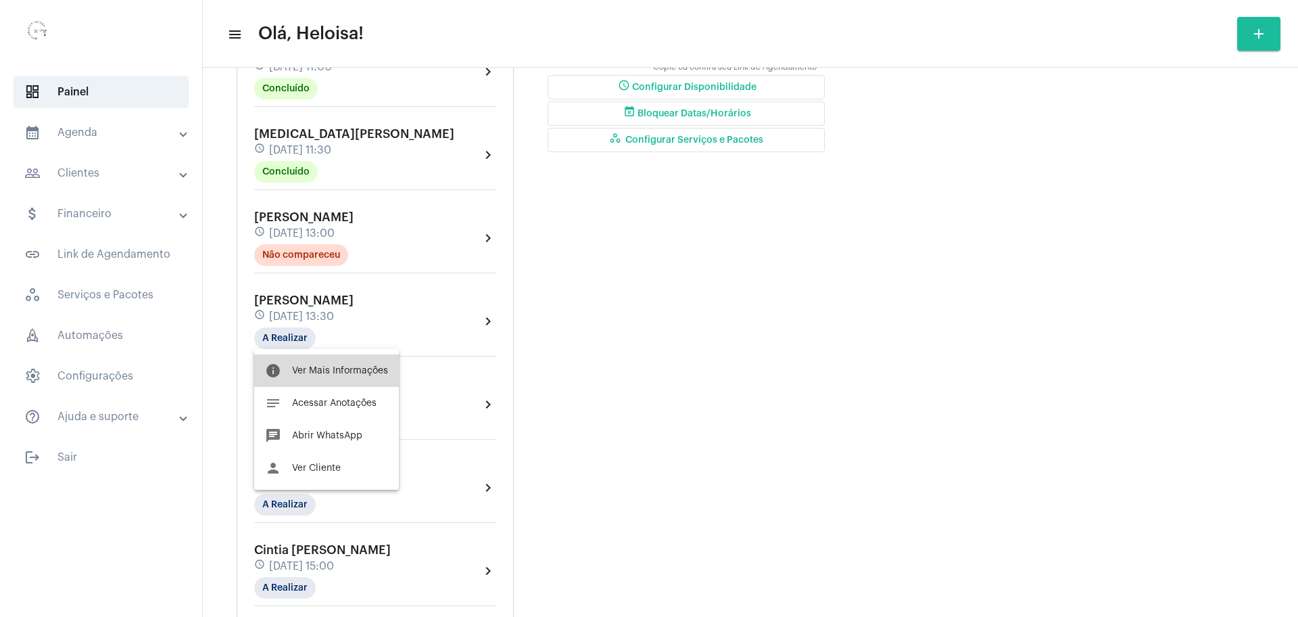
click at [349, 375] on span "Ver Mais Informações" at bounding box center [340, 370] width 96 height 9
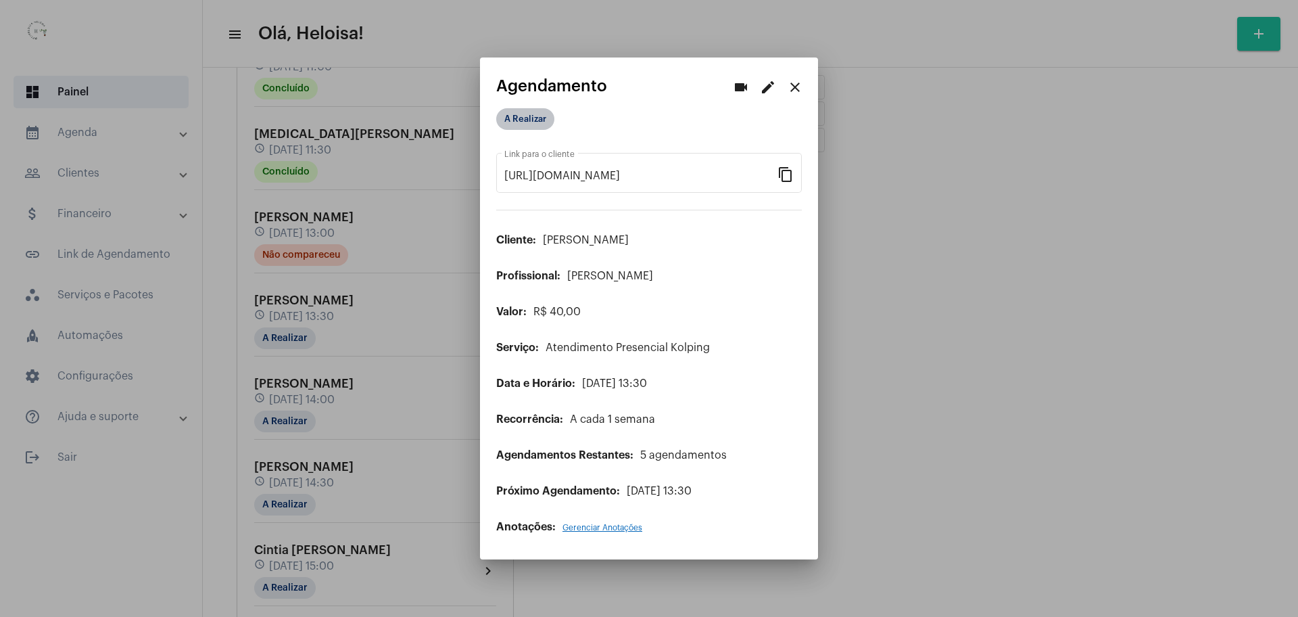
click at [523, 129] on mat-chip "A Realizar" at bounding box center [525, 119] width 58 height 22
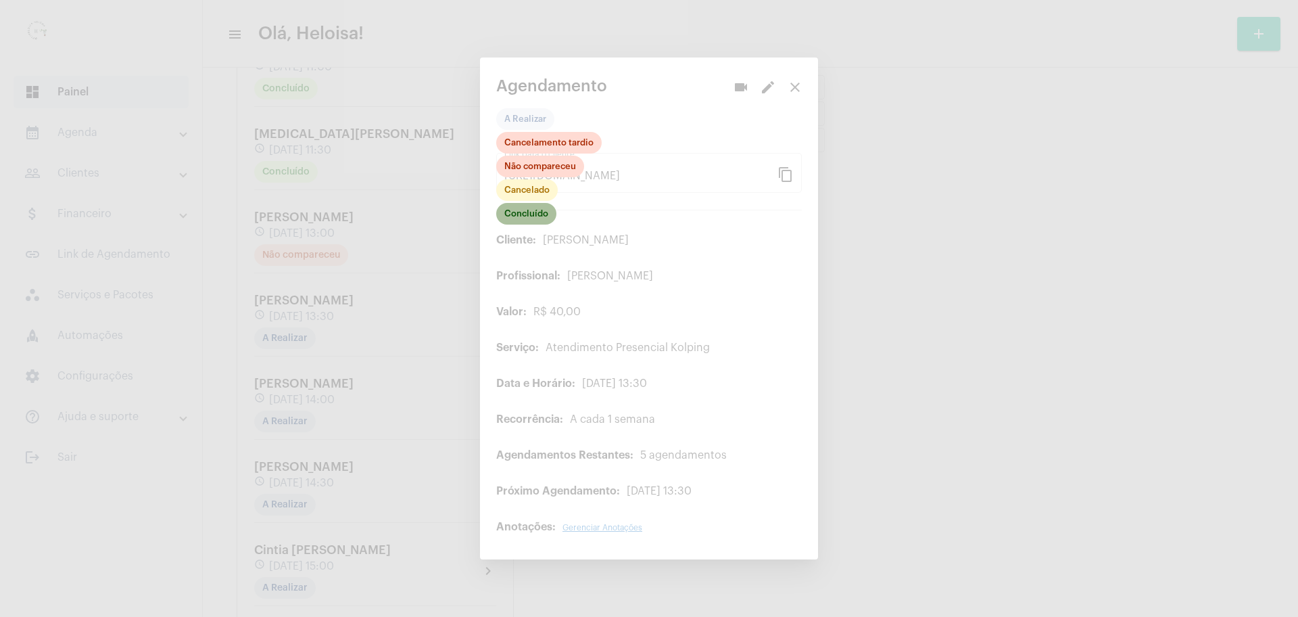
click at [523, 218] on mat-chip "Concluído" at bounding box center [526, 214] width 60 height 22
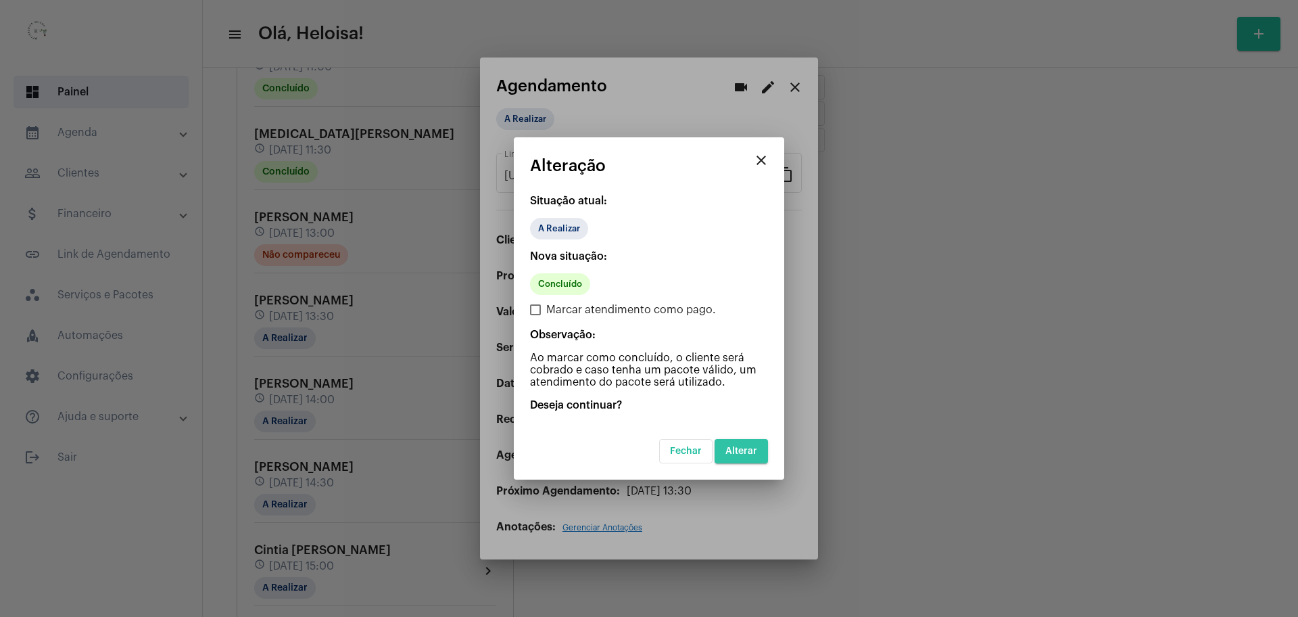
click at [738, 454] on span "Alterar" at bounding box center [741, 450] width 32 height 9
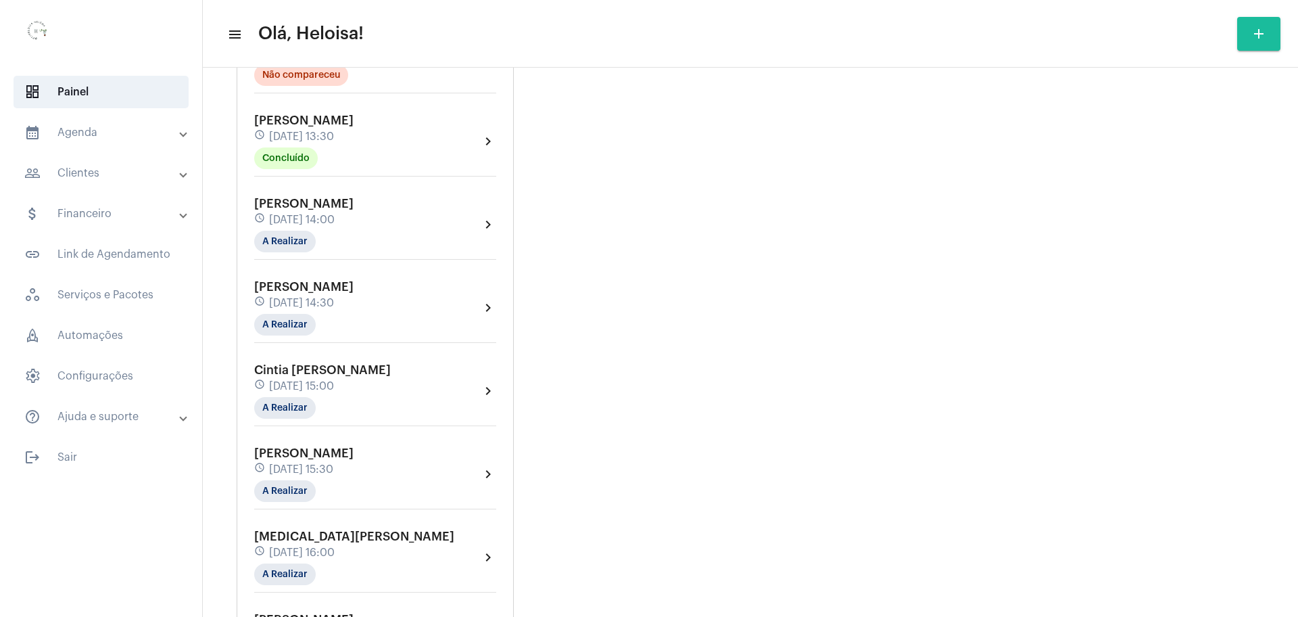
scroll to position [676, 0]
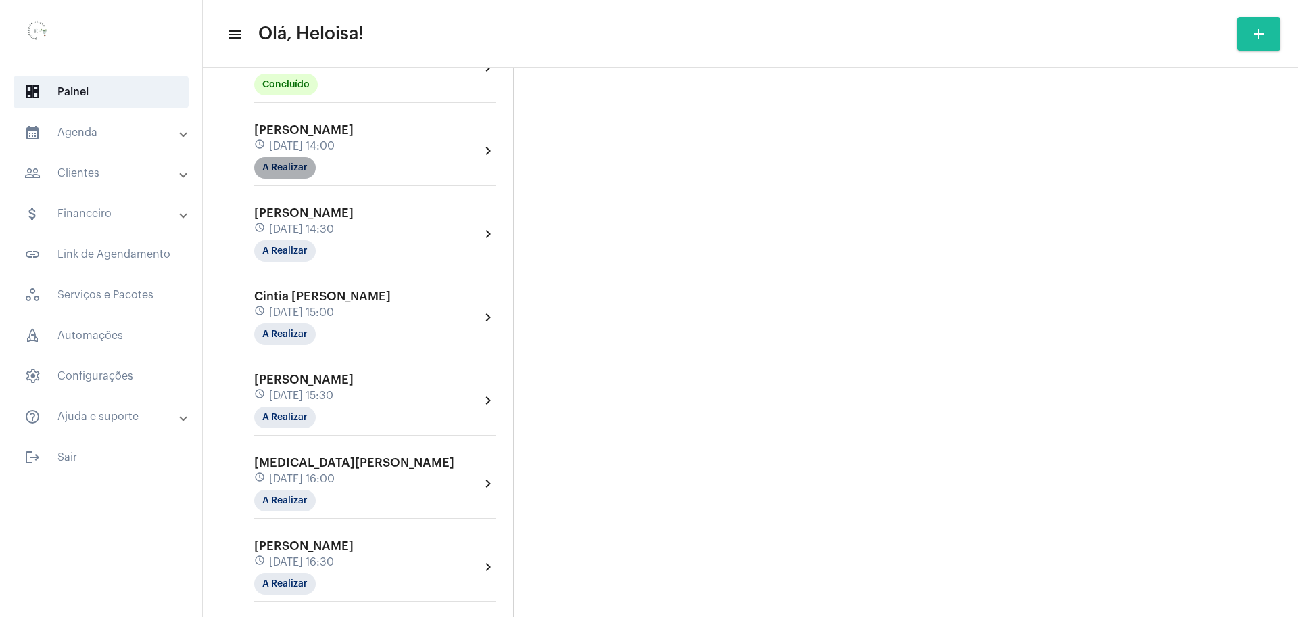
click at [284, 176] on mat-chip "A Realizar" at bounding box center [285, 168] width 62 height 22
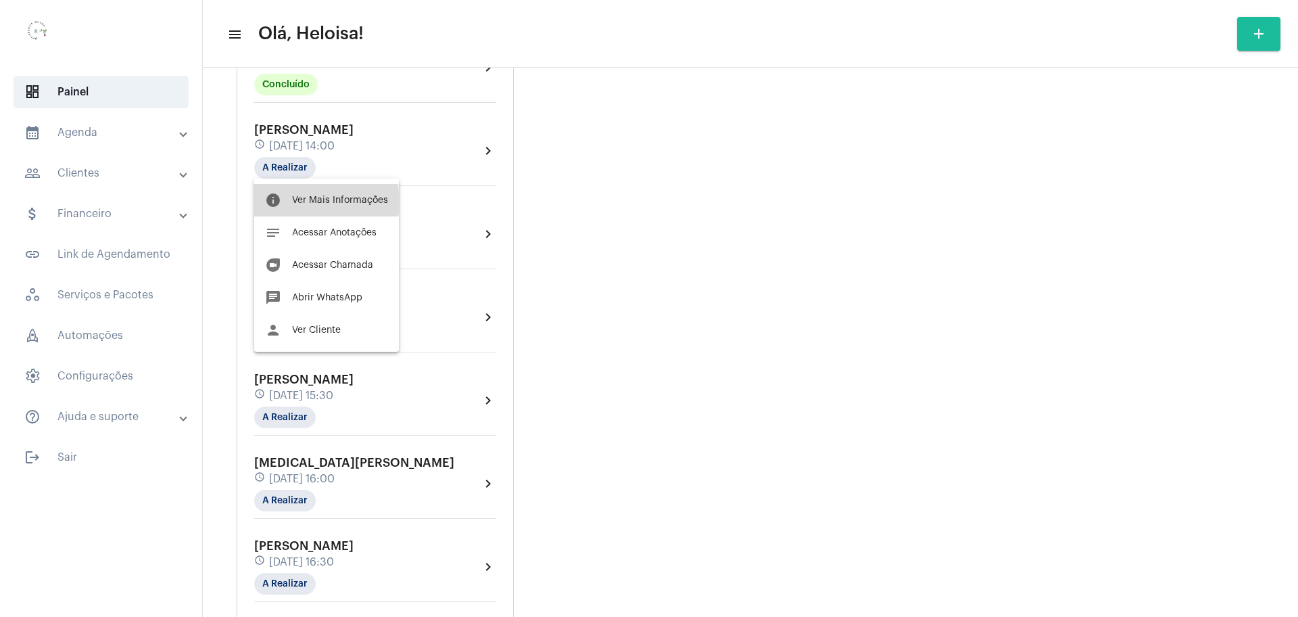
click at [312, 201] on span "Ver Mais Informações" at bounding box center [340, 199] width 96 height 9
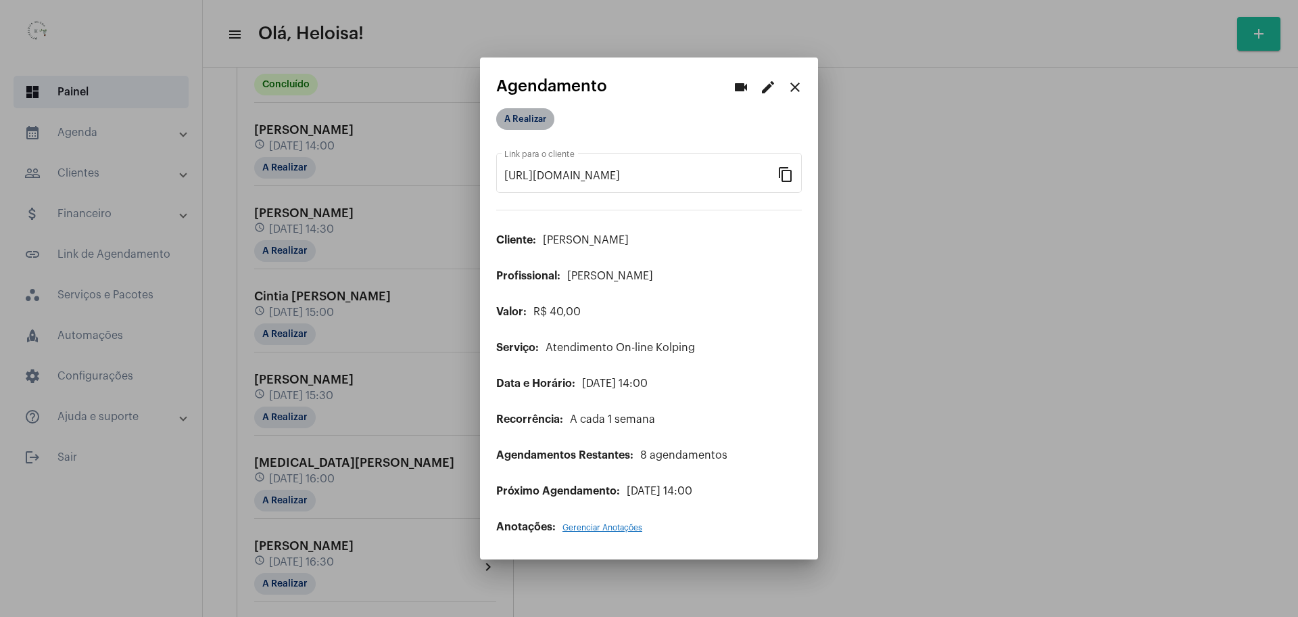
click at [520, 128] on mat-chip "A Realizar" at bounding box center [525, 119] width 58 height 22
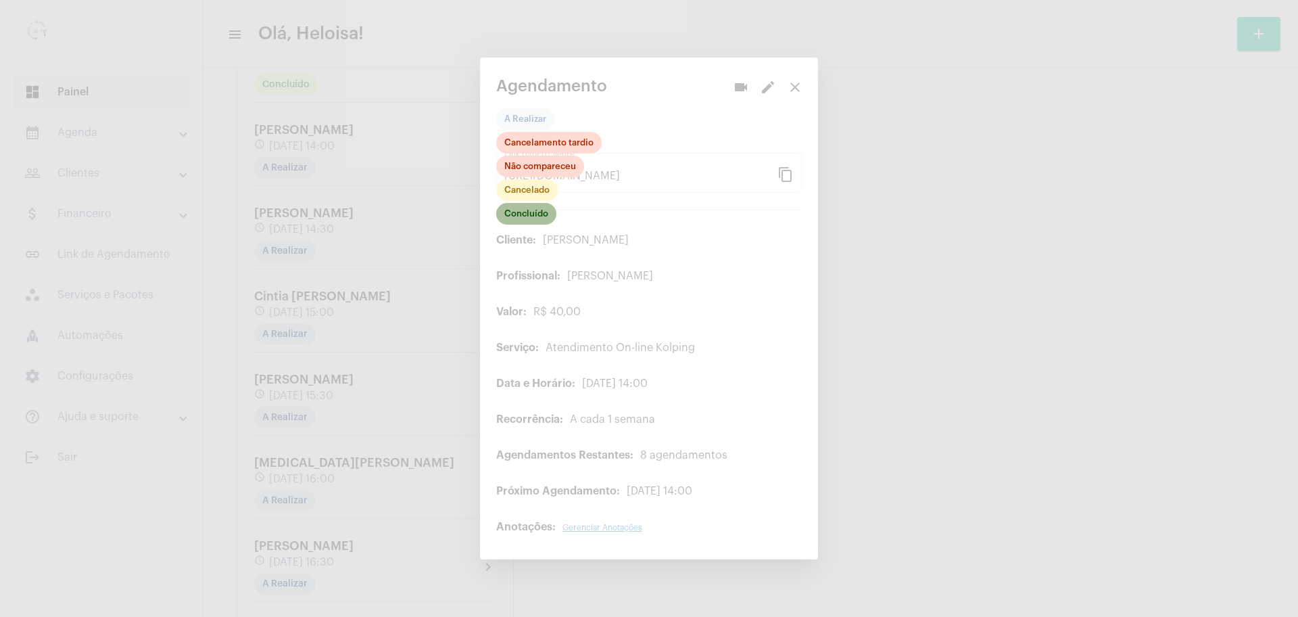
click at [542, 217] on mat-chip "Concluído" at bounding box center [526, 214] width 60 height 22
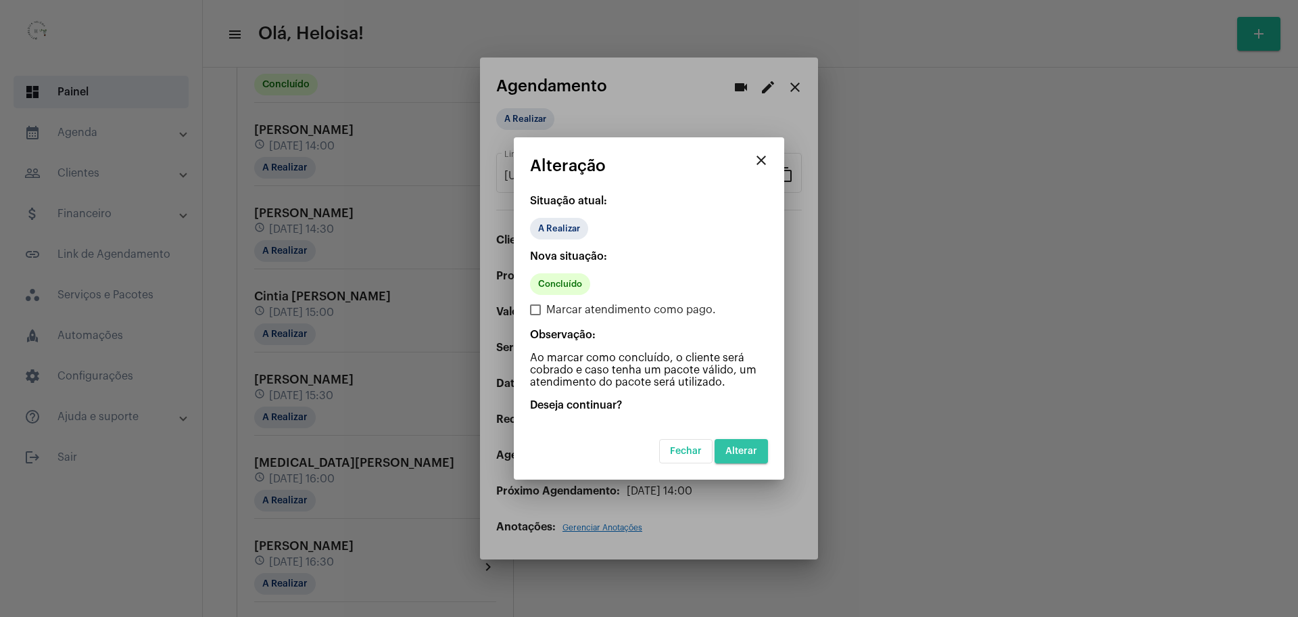
click at [749, 450] on span "Alterar" at bounding box center [741, 450] width 32 height 9
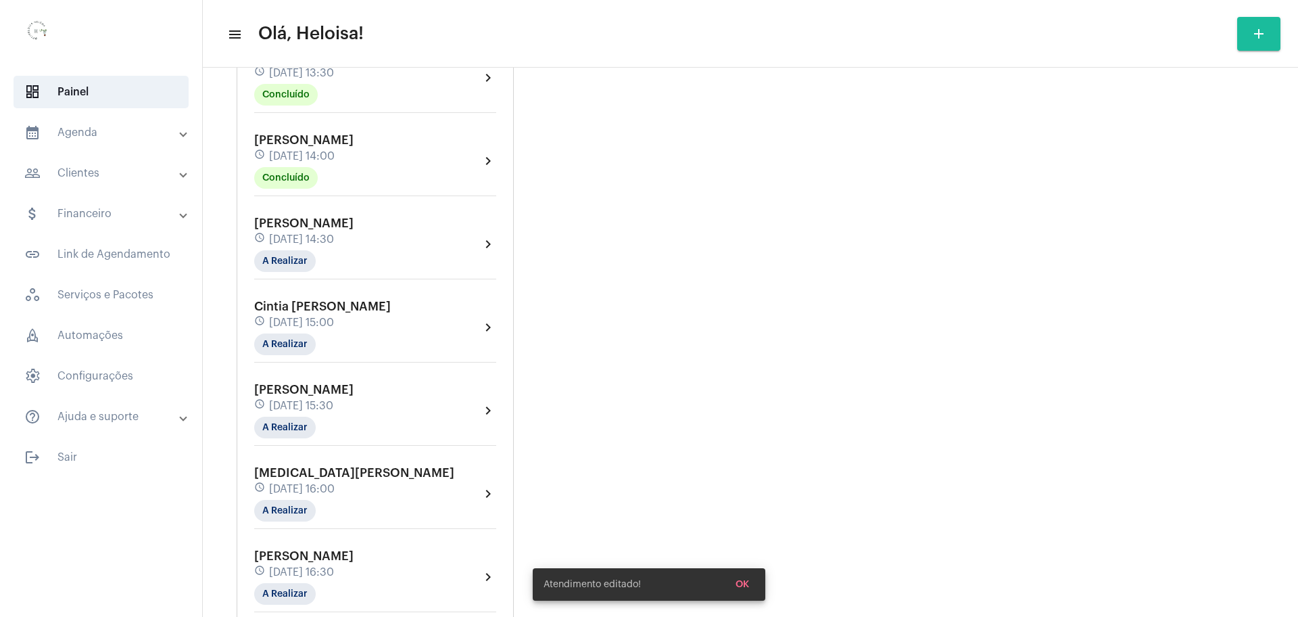
scroll to position [761, 0]
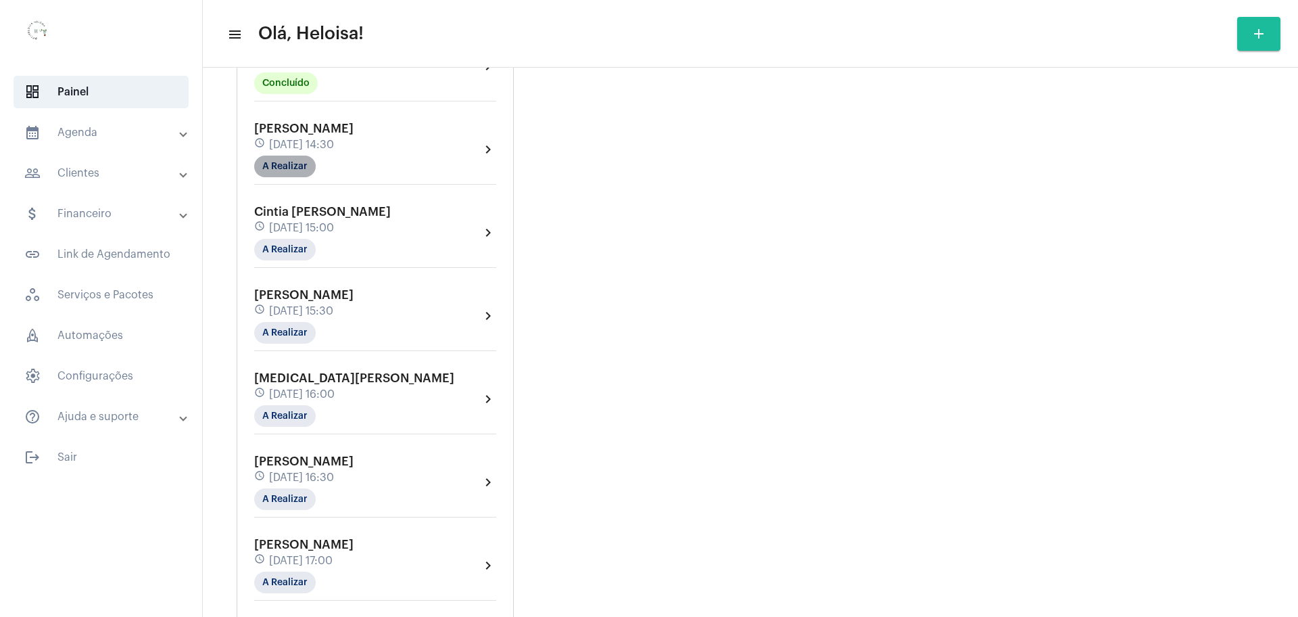
click at [283, 160] on mat-chip "A Realizar" at bounding box center [285, 166] width 62 height 22
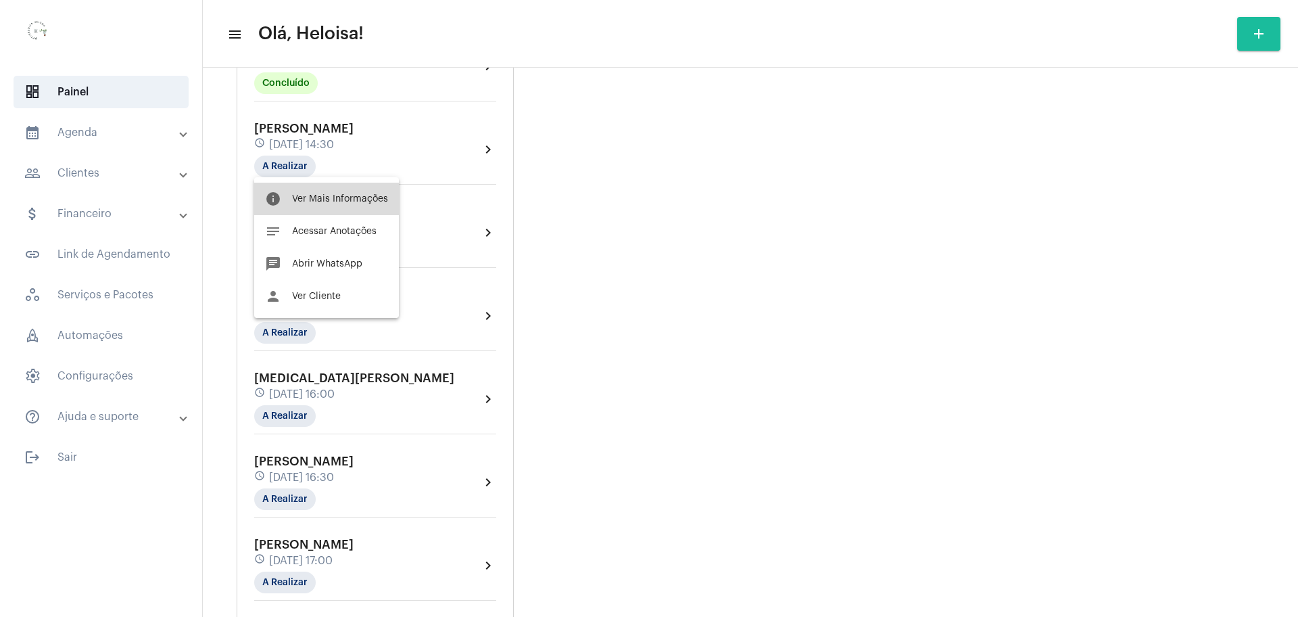
click at [337, 201] on span "Ver Mais Informações" at bounding box center [340, 198] width 96 height 9
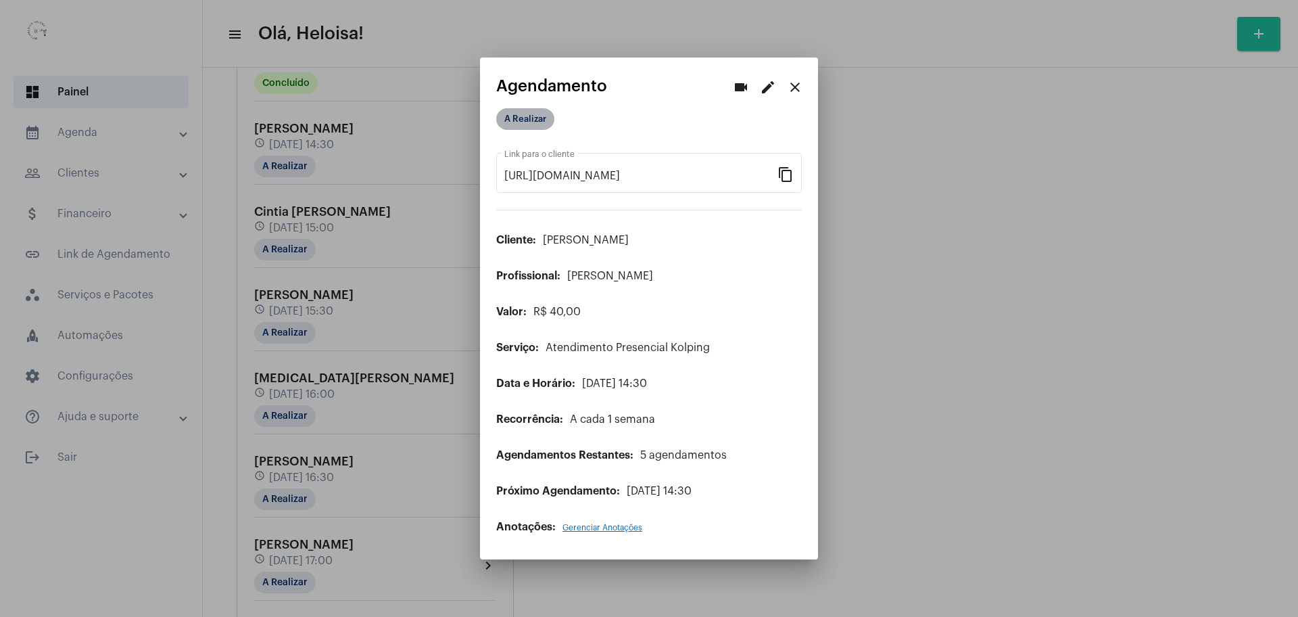
click at [524, 116] on mat-chip "A Realizar" at bounding box center [525, 119] width 58 height 22
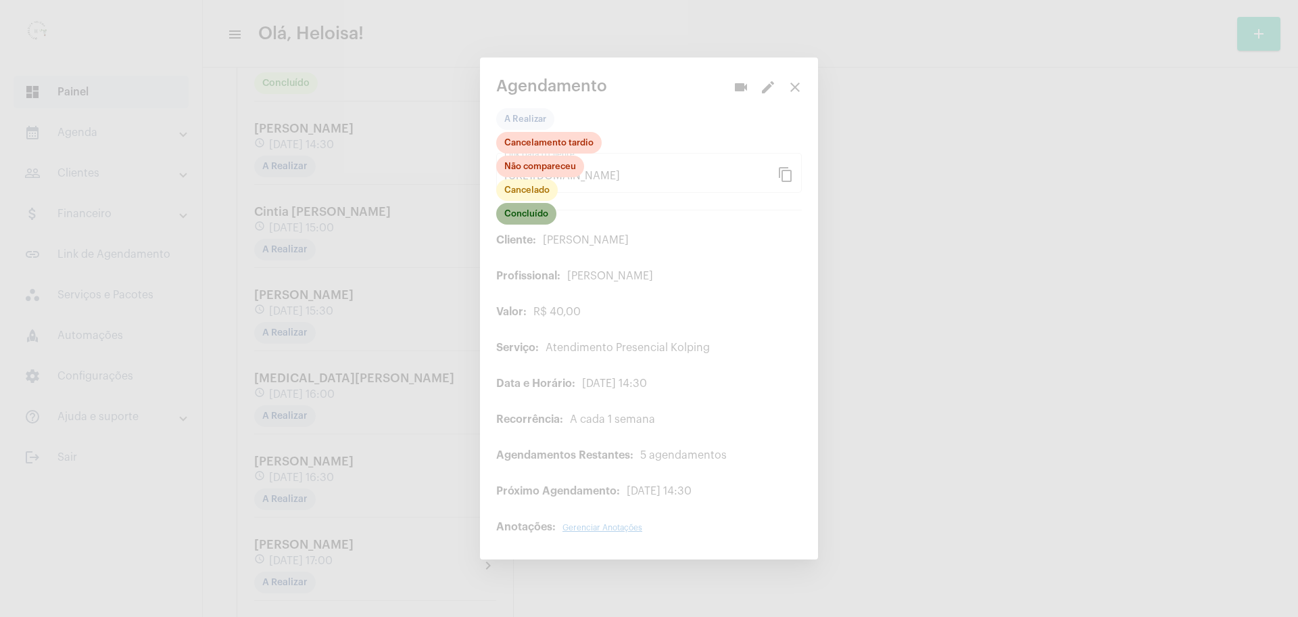
click at [550, 213] on mat-chip "Concluído" at bounding box center [526, 214] width 60 height 22
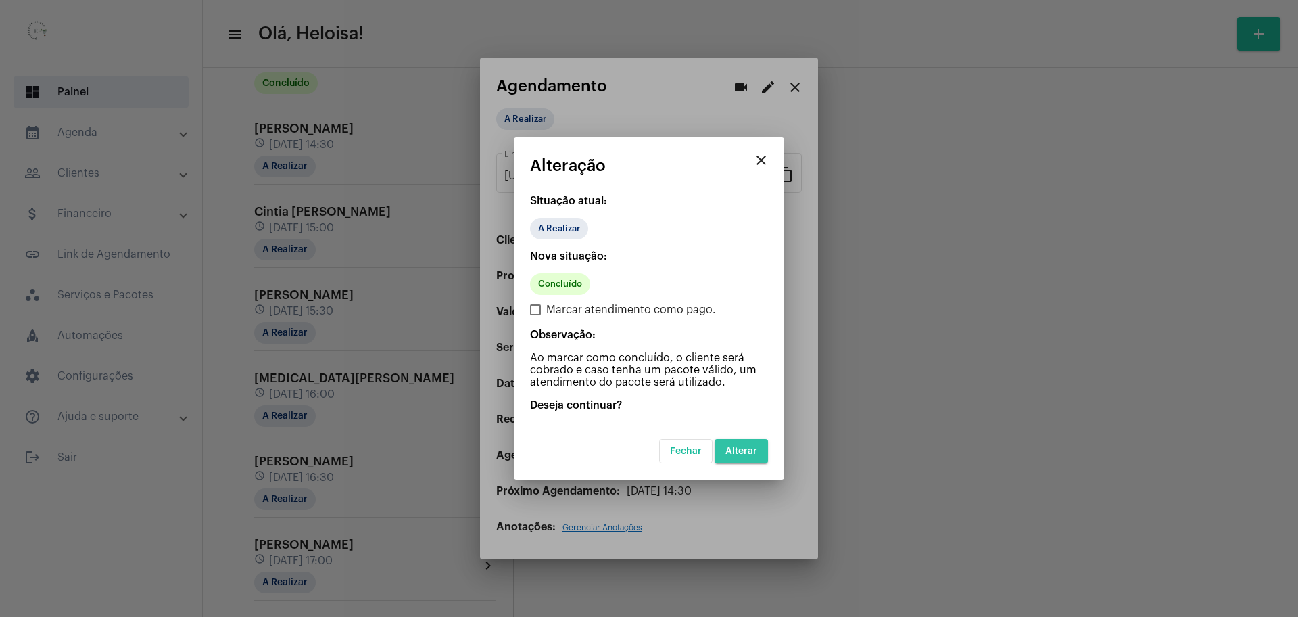
click at [736, 452] on span "Alterar" at bounding box center [741, 450] width 32 height 9
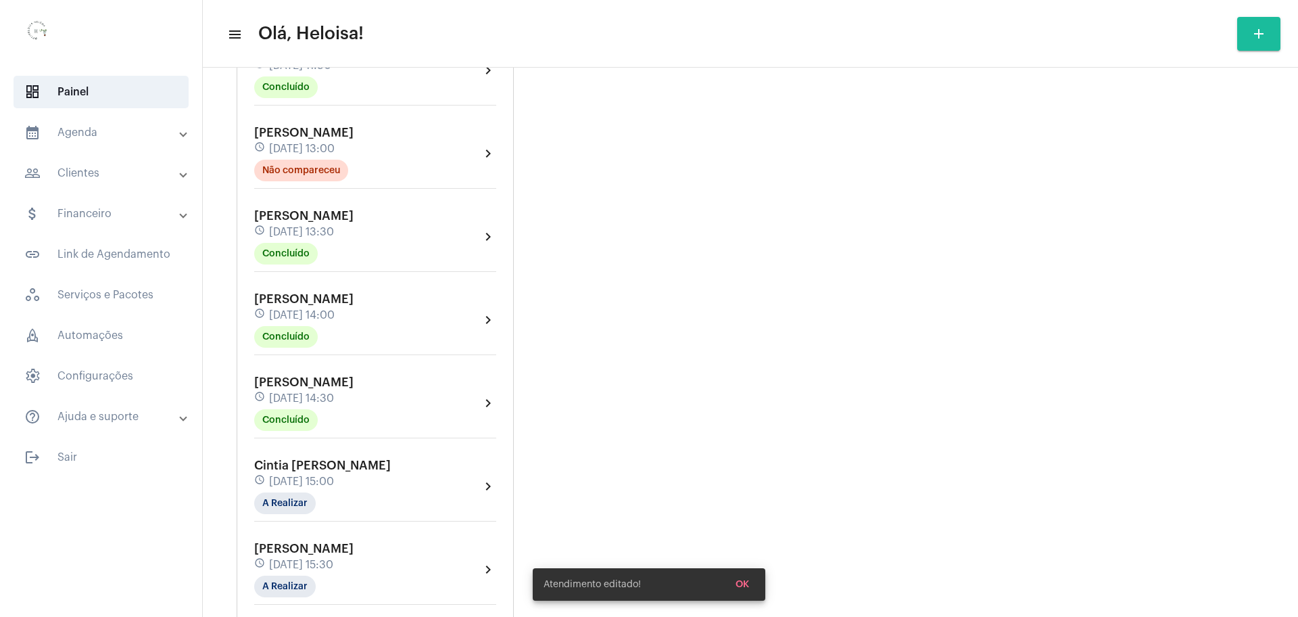
scroll to position [761, 0]
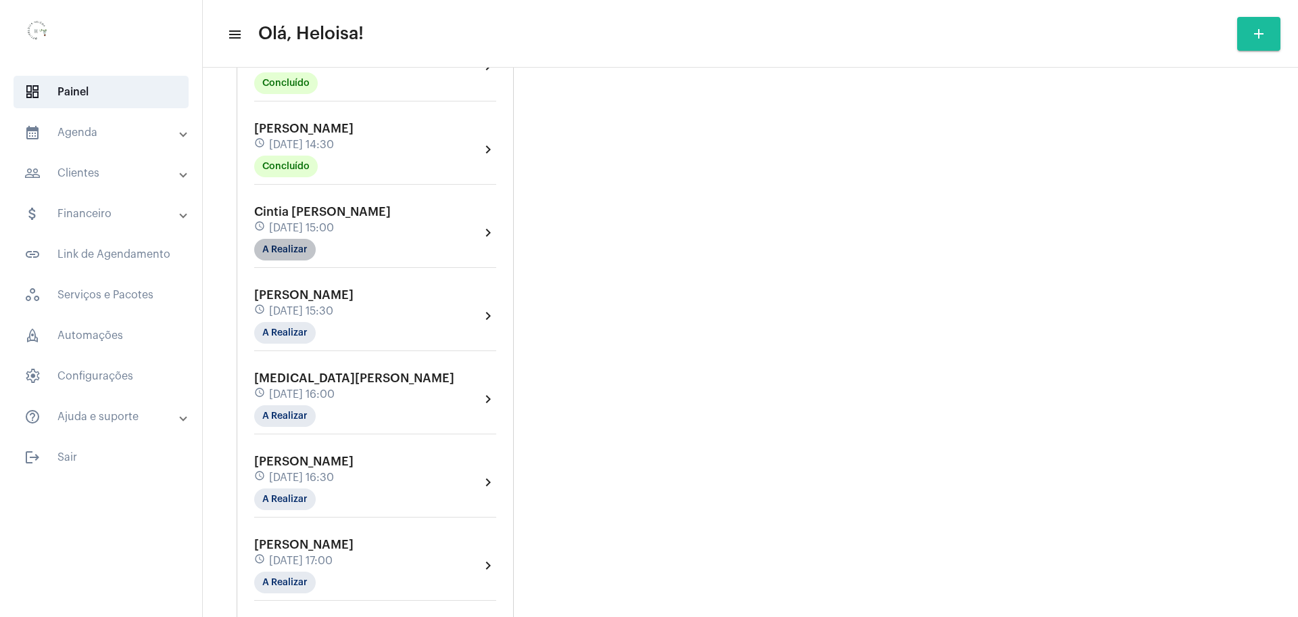
click at [275, 249] on mat-chip "A Realizar" at bounding box center [285, 250] width 62 height 22
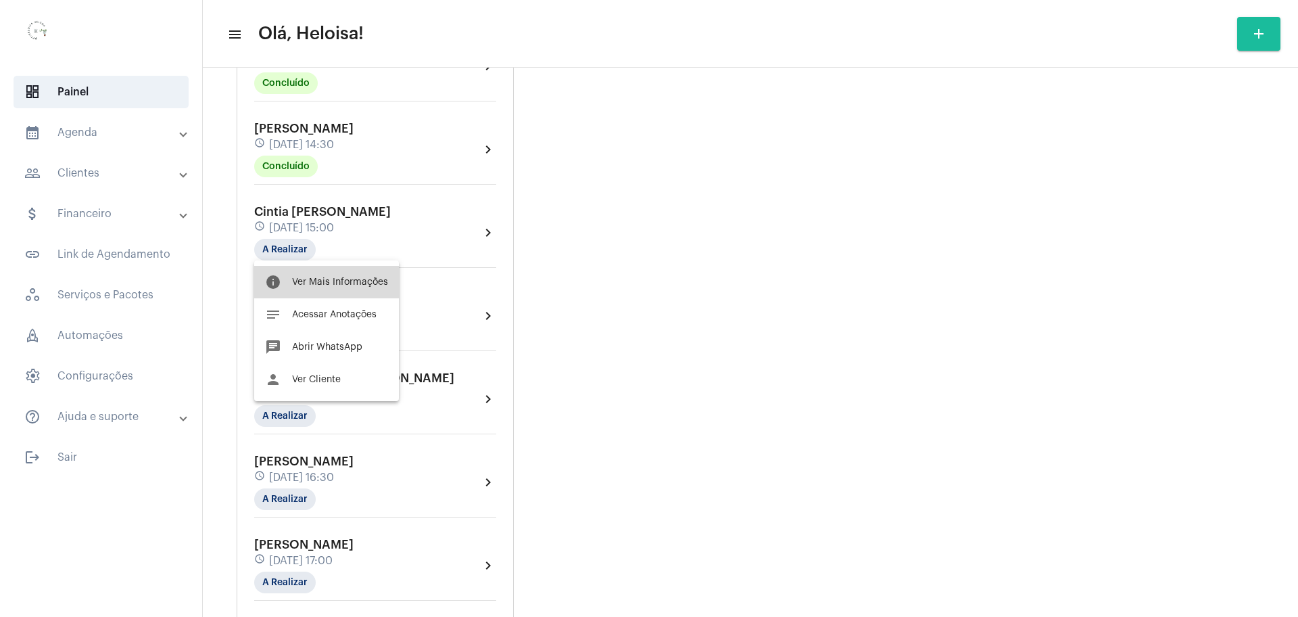
click at [327, 281] on span "Ver Mais Informações" at bounding box center [340, 281] width 96 height 9
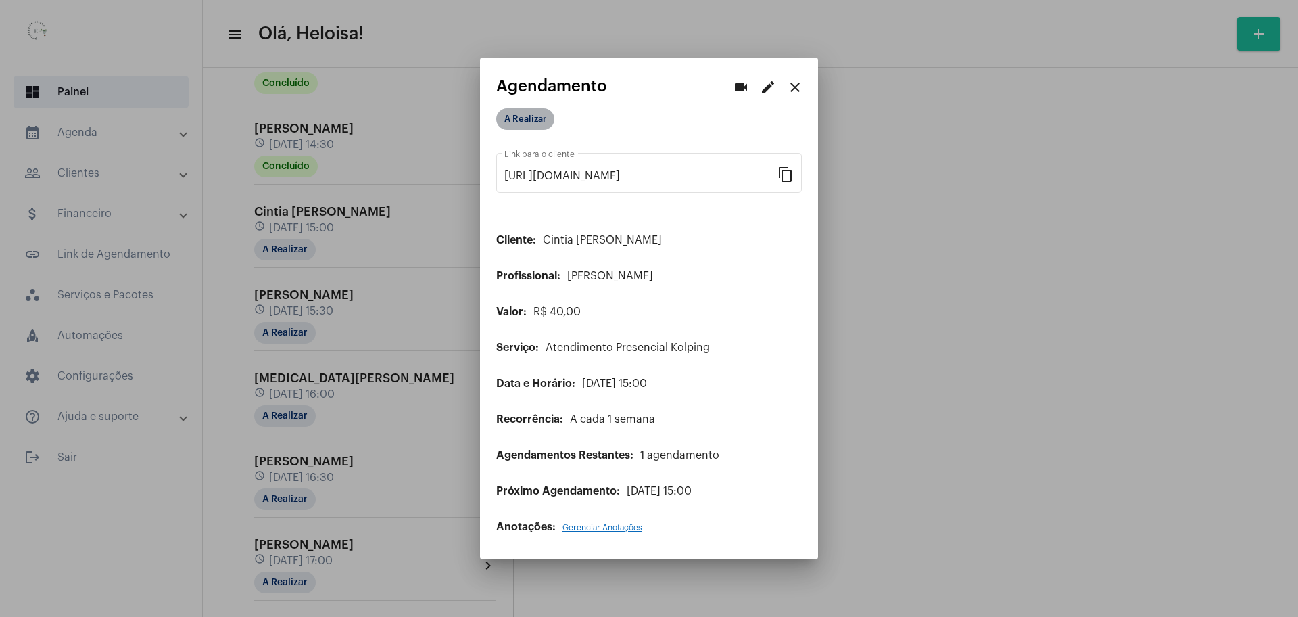
click at [512, 119] on mat-chip "A Realizar" at bounding box center [525, 119] width 58 height 22
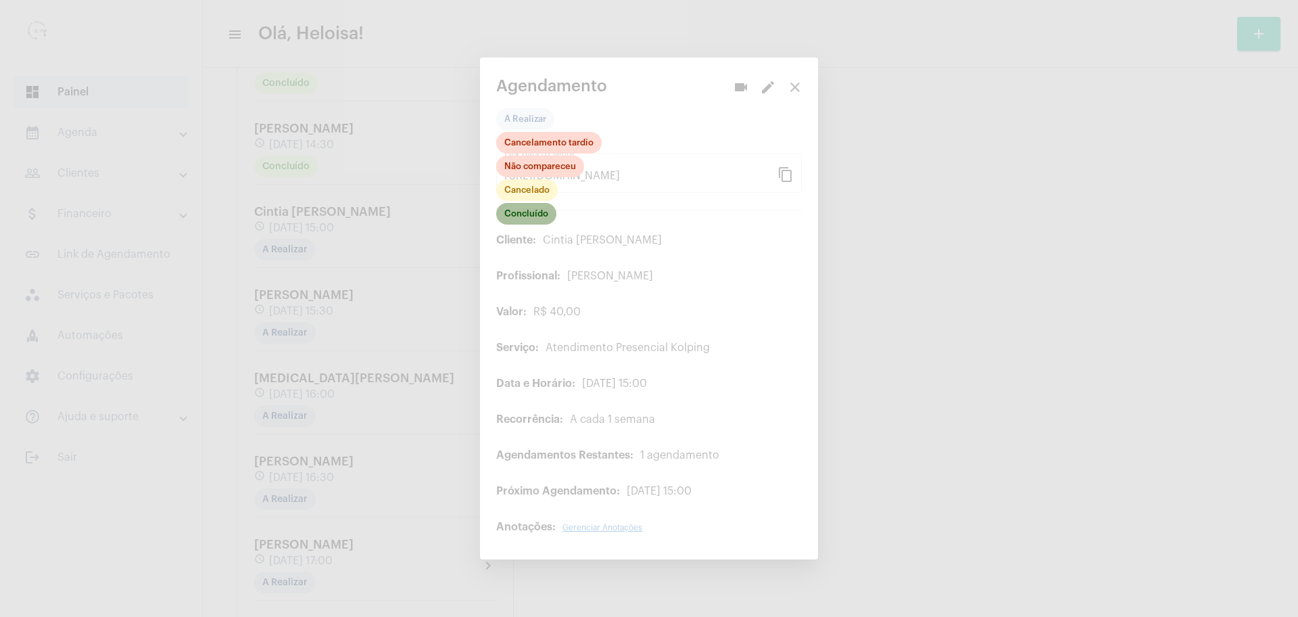
click at [518, 219] on mat-chip "Concluído" at bounding box center [526, 214] width 60 height 22
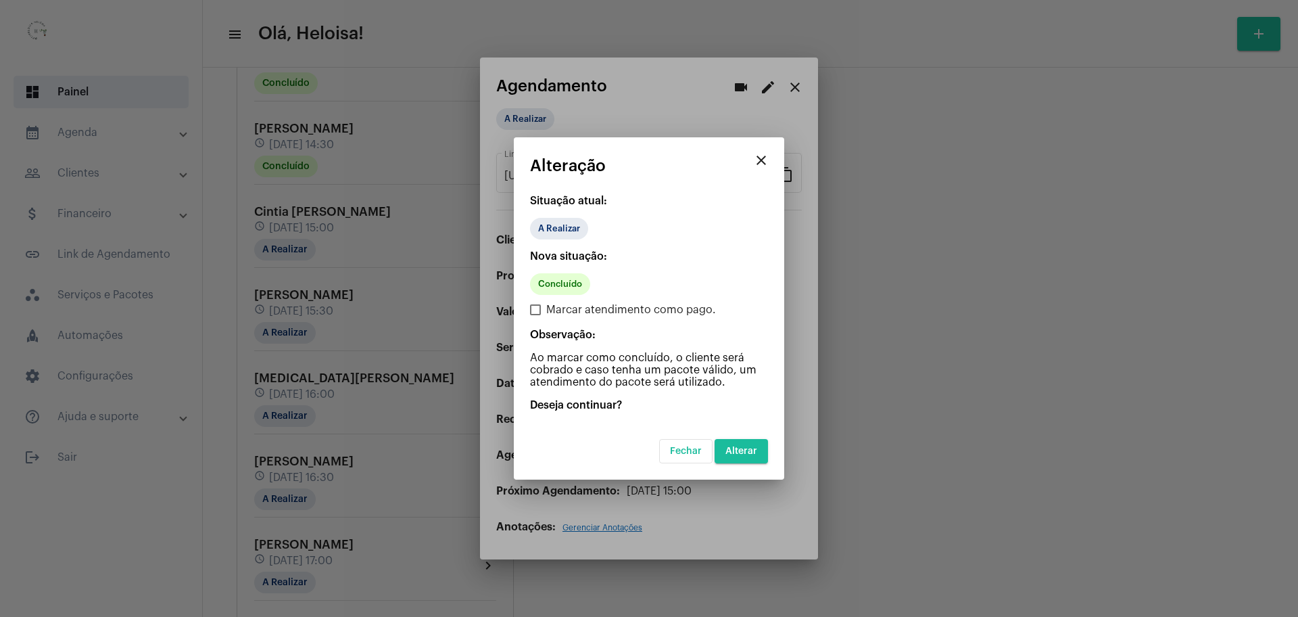
click at [750, 450] on span "Alterar" at bounding box center [741, 450] width 32 height 9
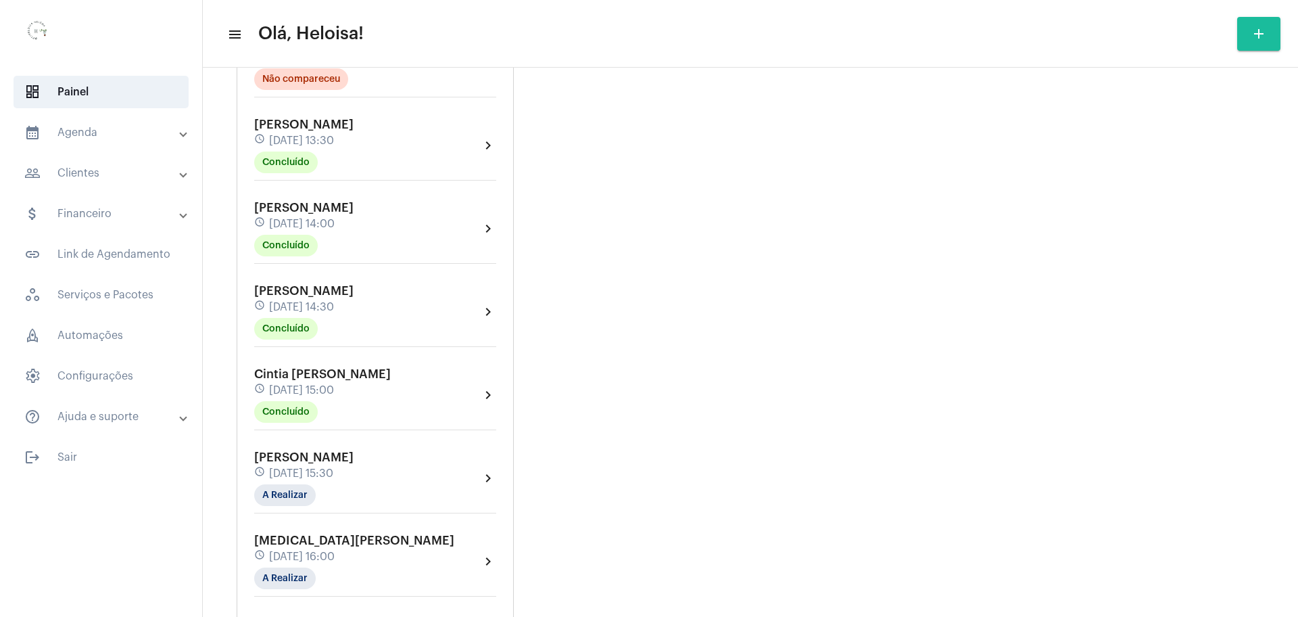
scroll to position [790, 0]
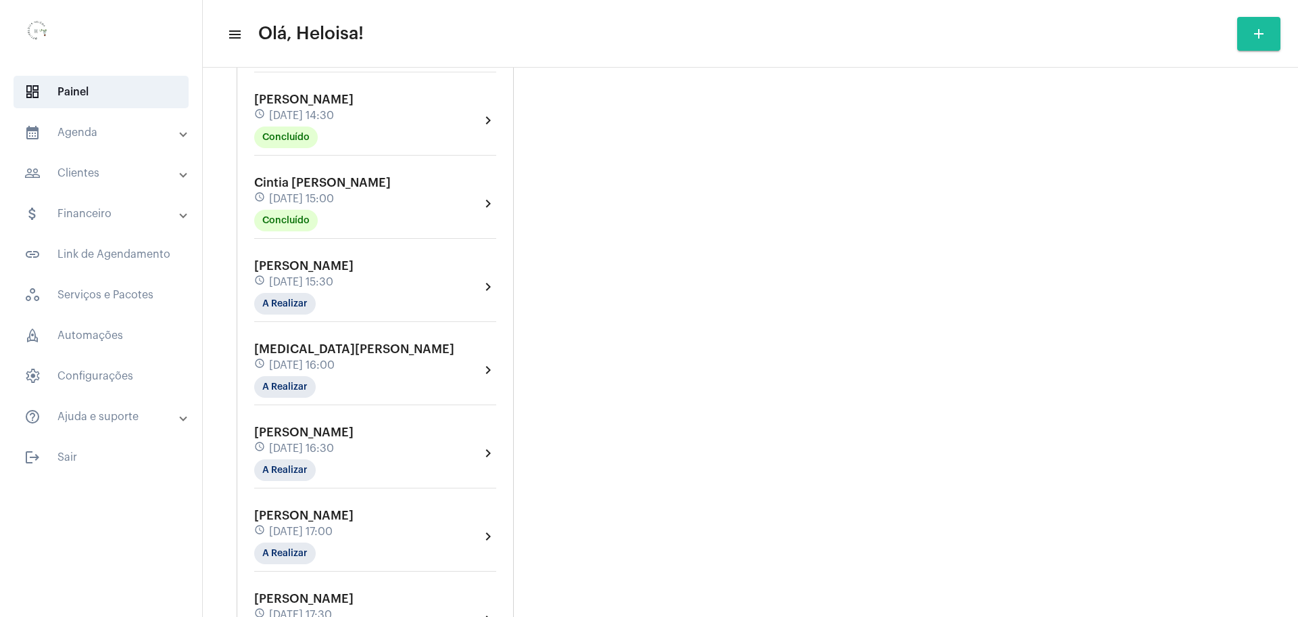
click at [303, 262] on span "[PERSON_NAME]" at bounding box center [303, 266] width 99 height 12
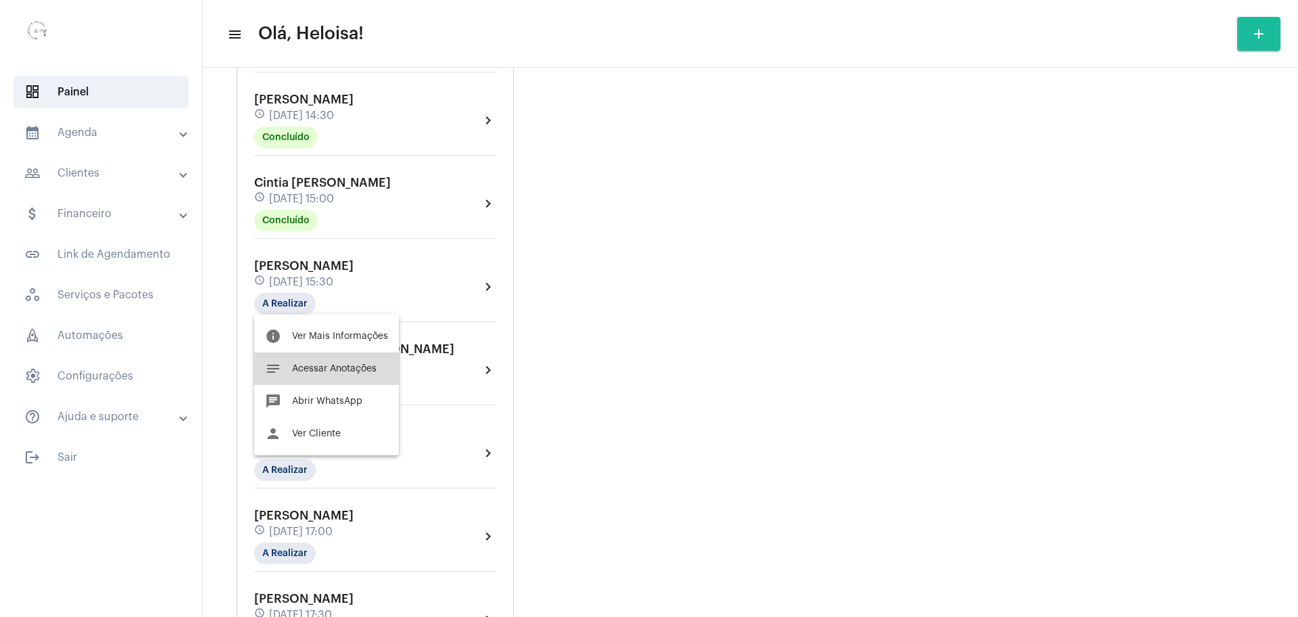
click at [342, 371] on span "Acessar Anotações" at bounding box center [334, 368] width 85 height 9
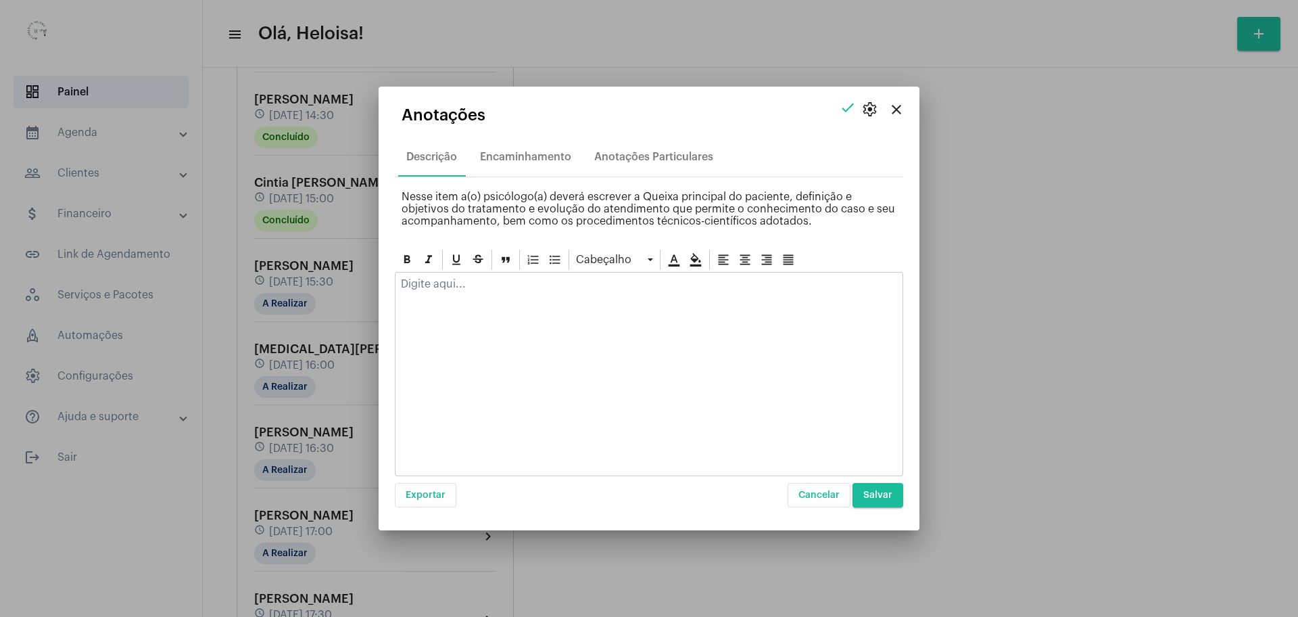
click at [504, 289] on p at bounding box center [649, 284] width 496 height 12
click at [430, 279] on div "Fa" at bounding box center [649, 287] width 507 height 30
click at [875, 485] on button "Salvar" at bounding box center [878, 495] width 51 height 24
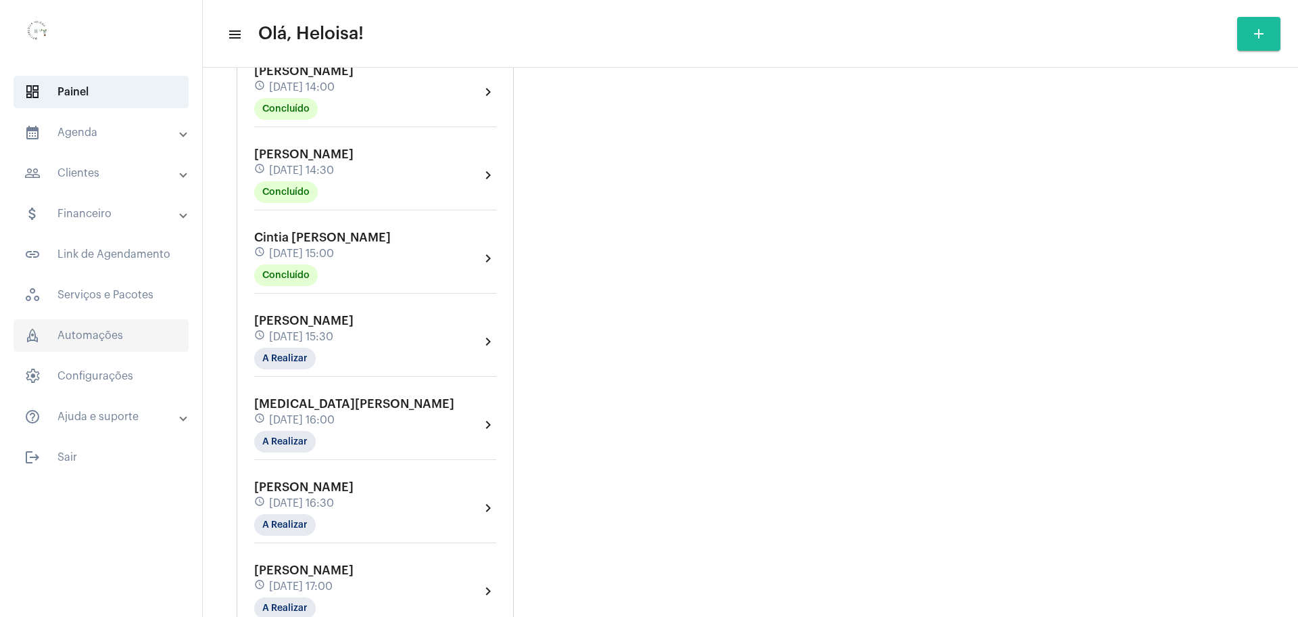
scroll to position [705, 0]
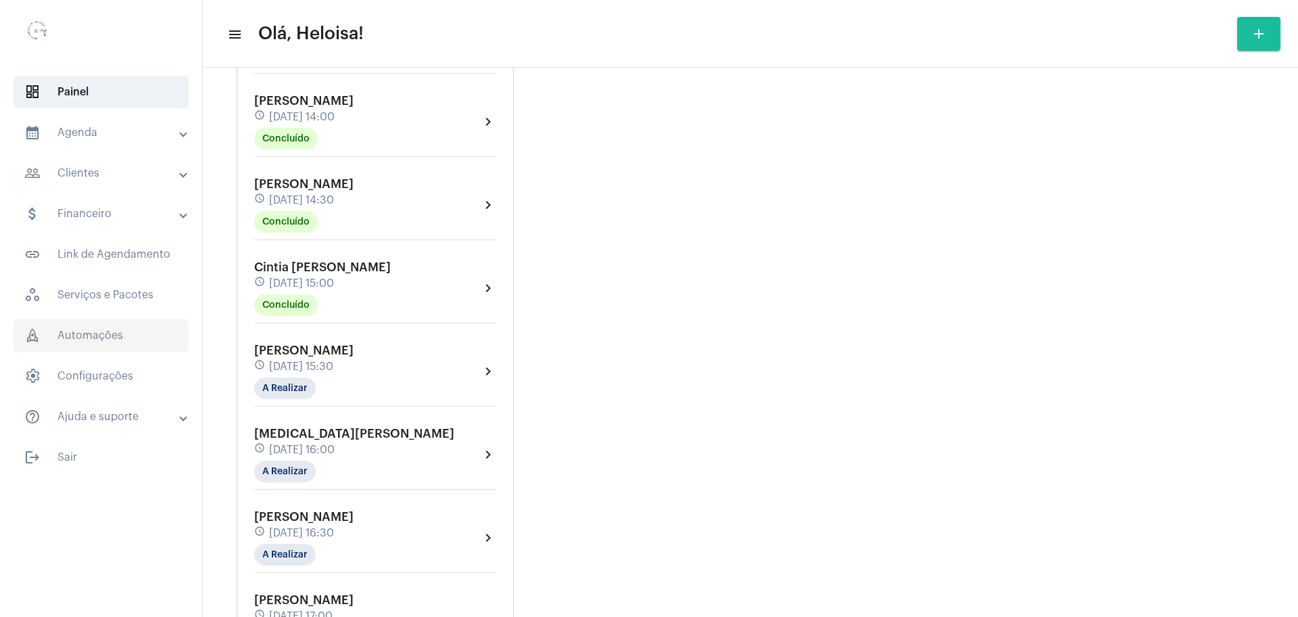
drag, startPoint x: 421, startPoint y: 367, endPoint x: 162, endPoint y: 340, distance: 261.0
click at [160, 366] on mat-sidenav-container "dashboard Painel calendar_month_outlined Agenda calendar_month_outlined Calendá…" at bounding box center [649, 308] width 1298 height 617
click at [171, 217] on mat-panel-title "attach_money Financeiro" at bounding box center [102, 214] width 156 height 16
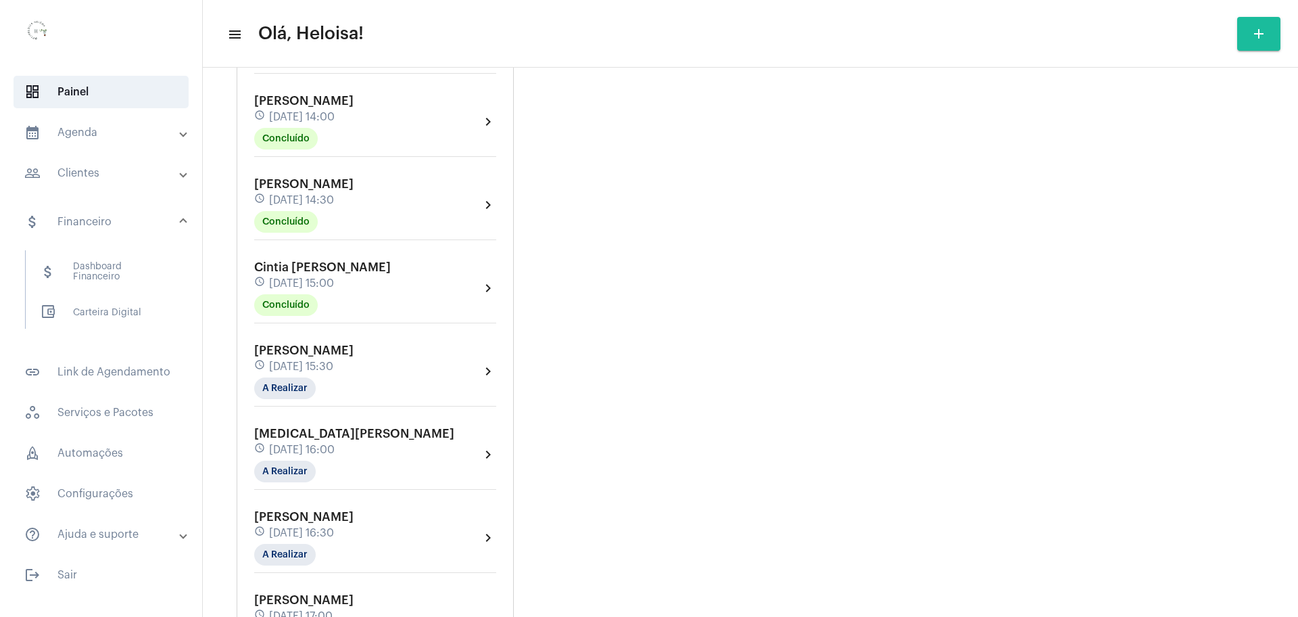
click at [159, 176] on mat-panel-title "people_outline Clientes" at bounding box center [102, 173] width 156 height 16
click at [107, 259] on span "notes Anotações" at bounding box center [100, 272] width 143 height 32
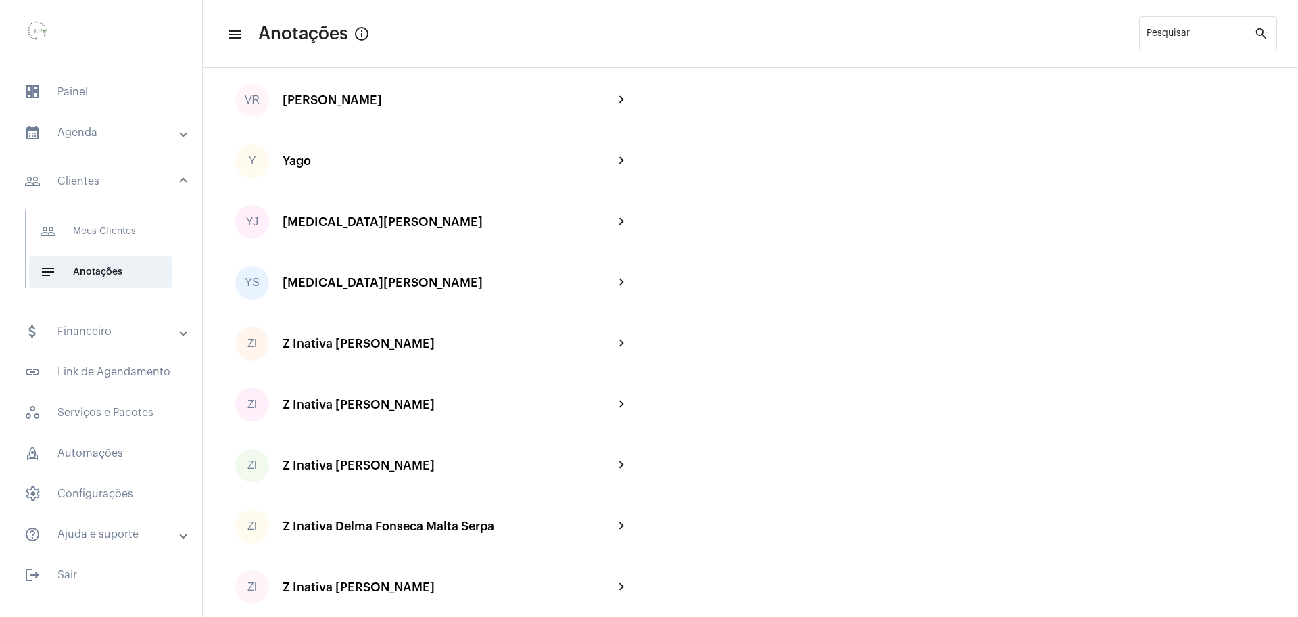
scroll to position [2789, 0]
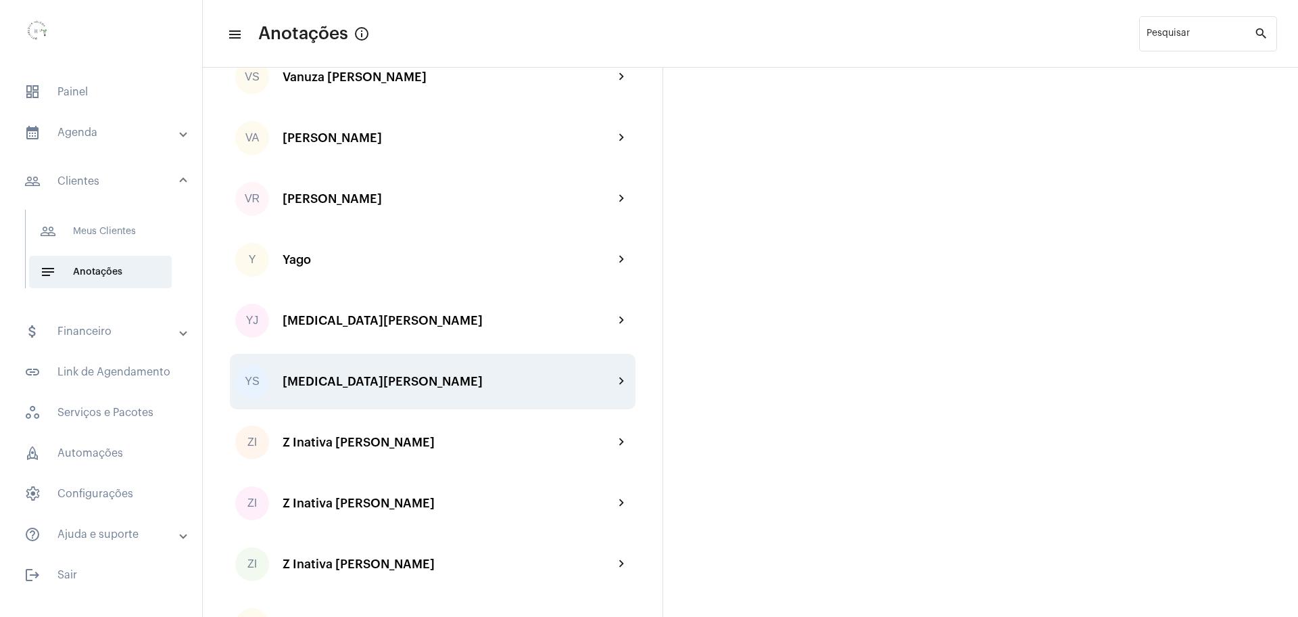
click at [340, 381] on div "[MEDICAL_DATA][PERSON_NAME]" at bounding box center [448, 382] width 331 height 14
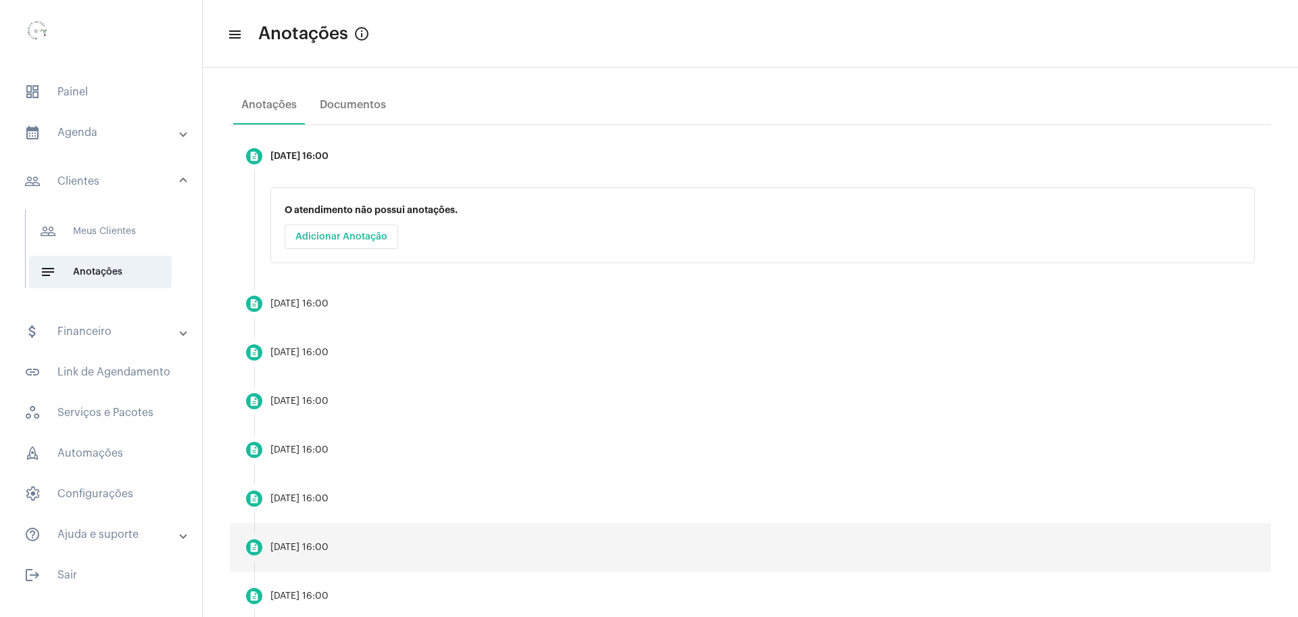
scroll to position [188, 0]
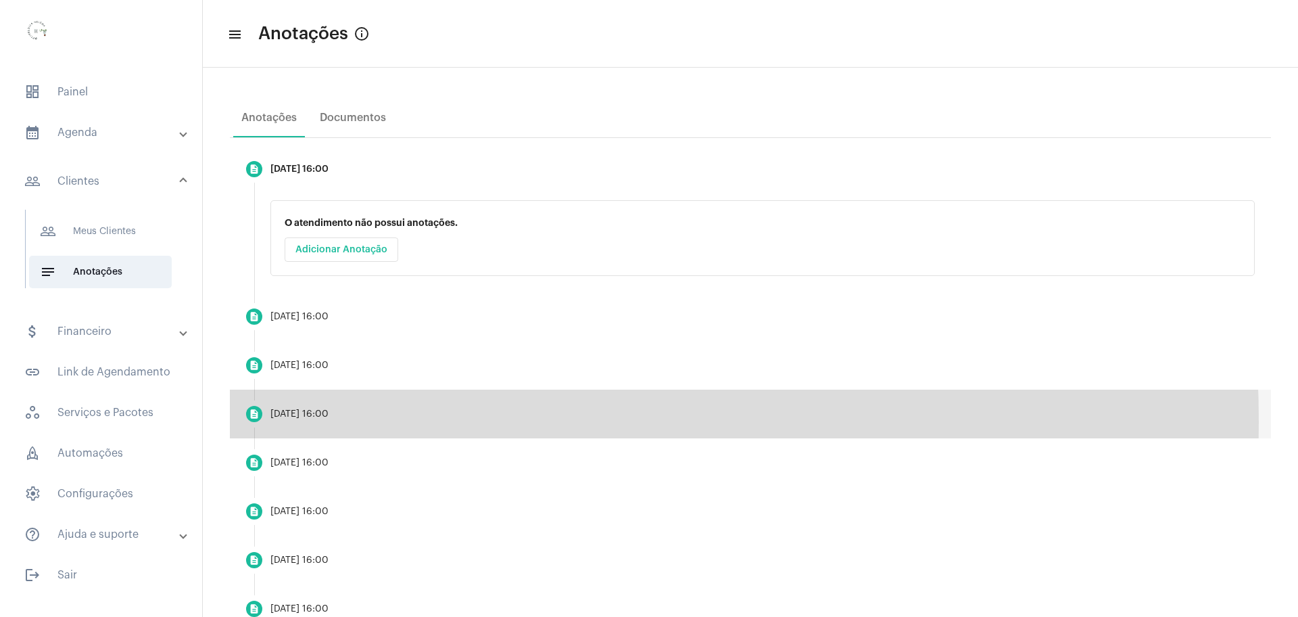
click at [312, 422] on mat-step-header "description [DATE] 16:00" at bounding box center [750, 413] width 1041 height 49
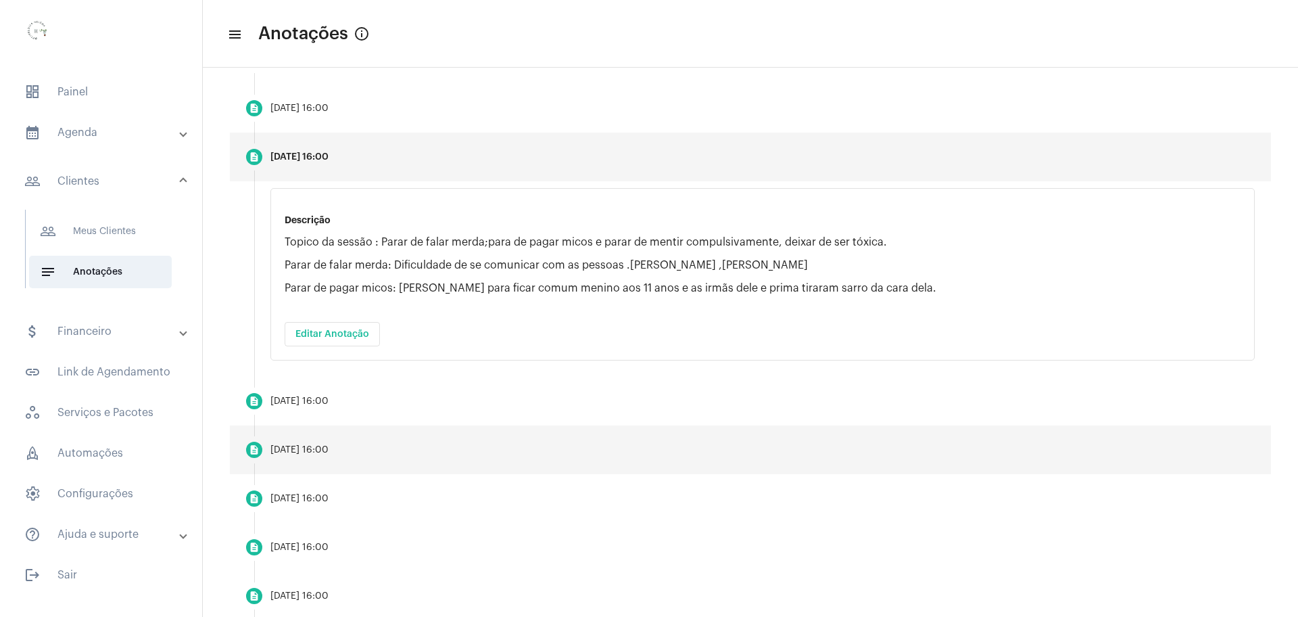
scroll to position [357, 0]
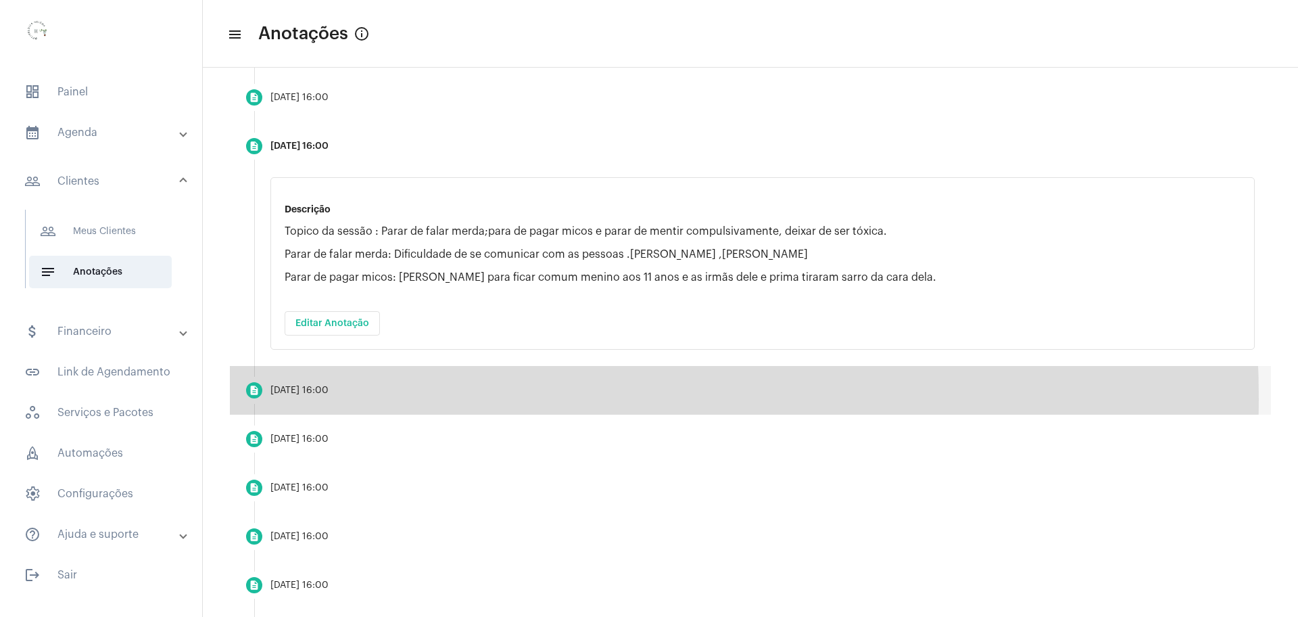
click at [351, 399] on mat-step-header "description [DATE] 16:00" at bounding box center [750, 390] width 1041 height 49
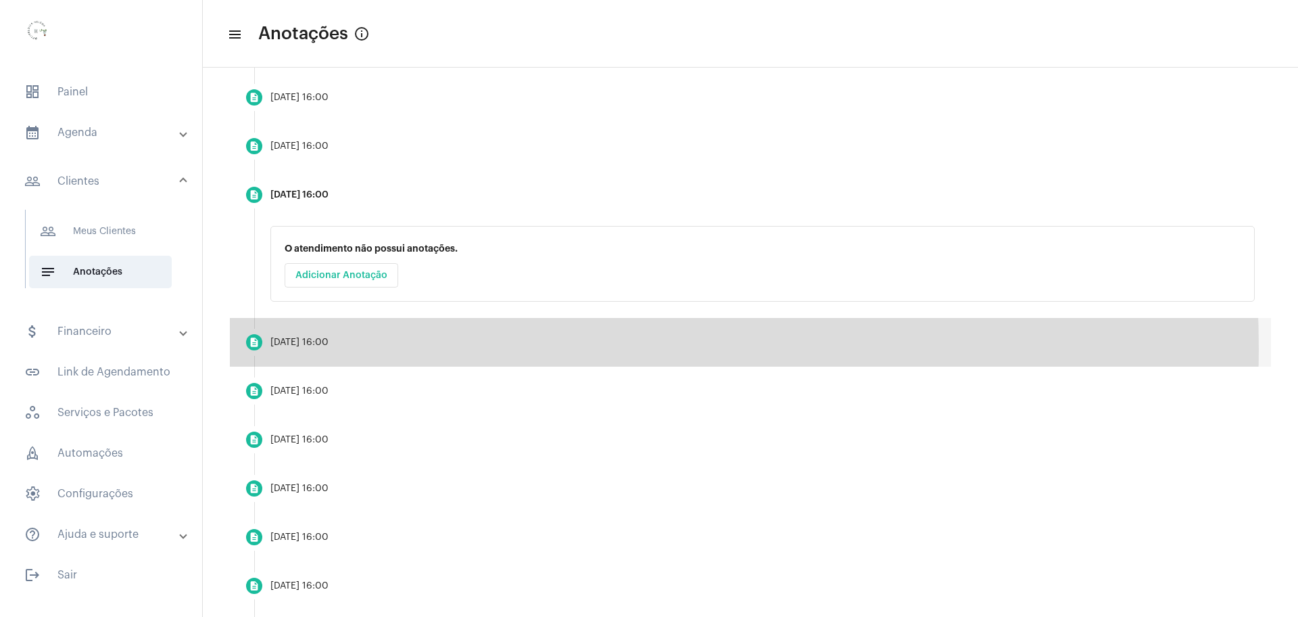
click at [289, 350] on mat-step-header "description [DATE] 16:00" at bounding box center [750, 342] width 1041 height 49
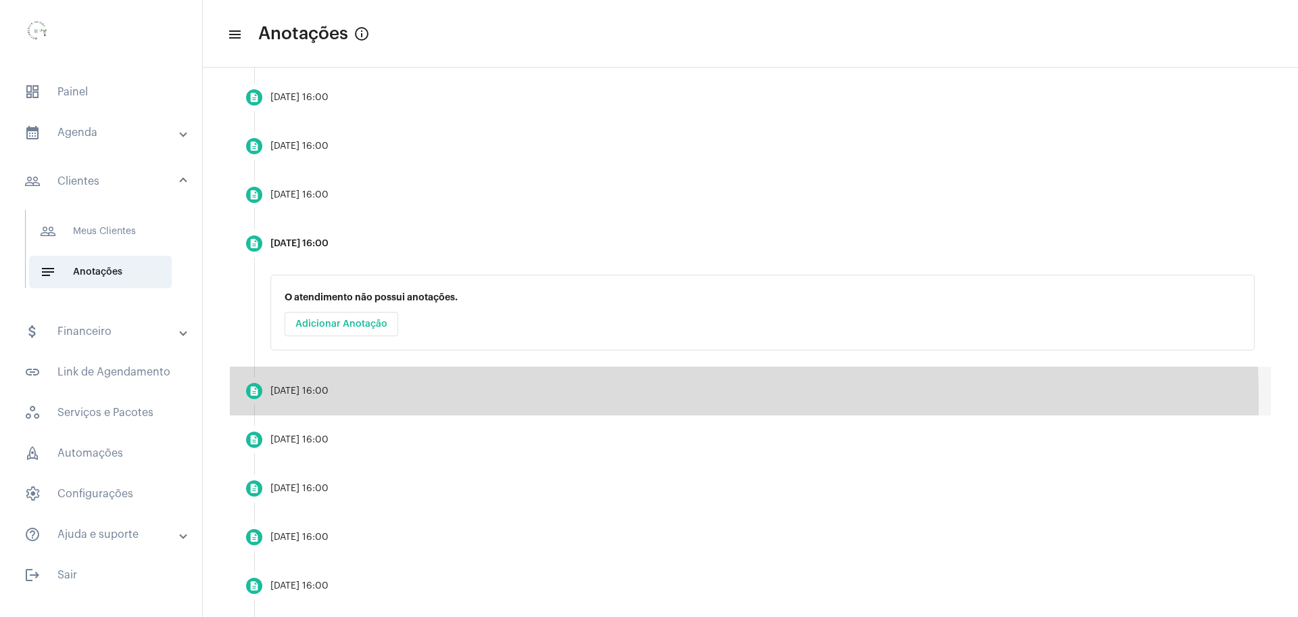
click at [290, 404] on mat-step-header "description [DATE] 16:00" at bounding box center [750, 390] width 1041 height 49
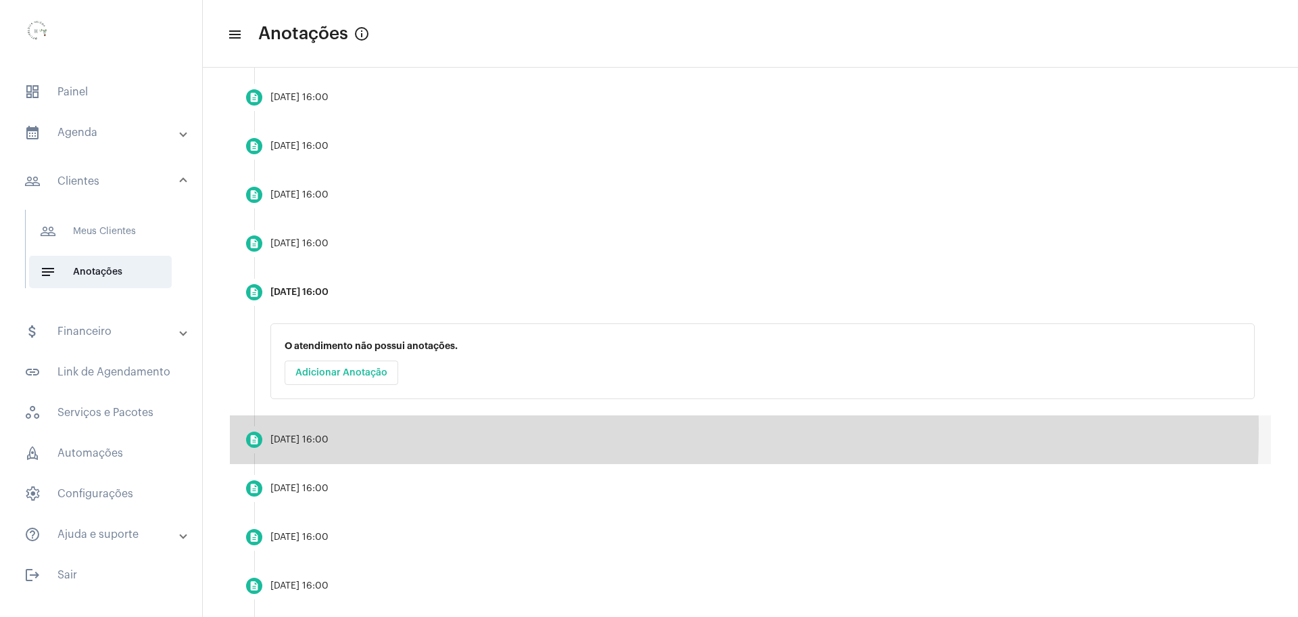
click at [293, 428] on mat-step-header "description [DATE] 16:00" at bounding box center [750, 439] width 1041 height 49
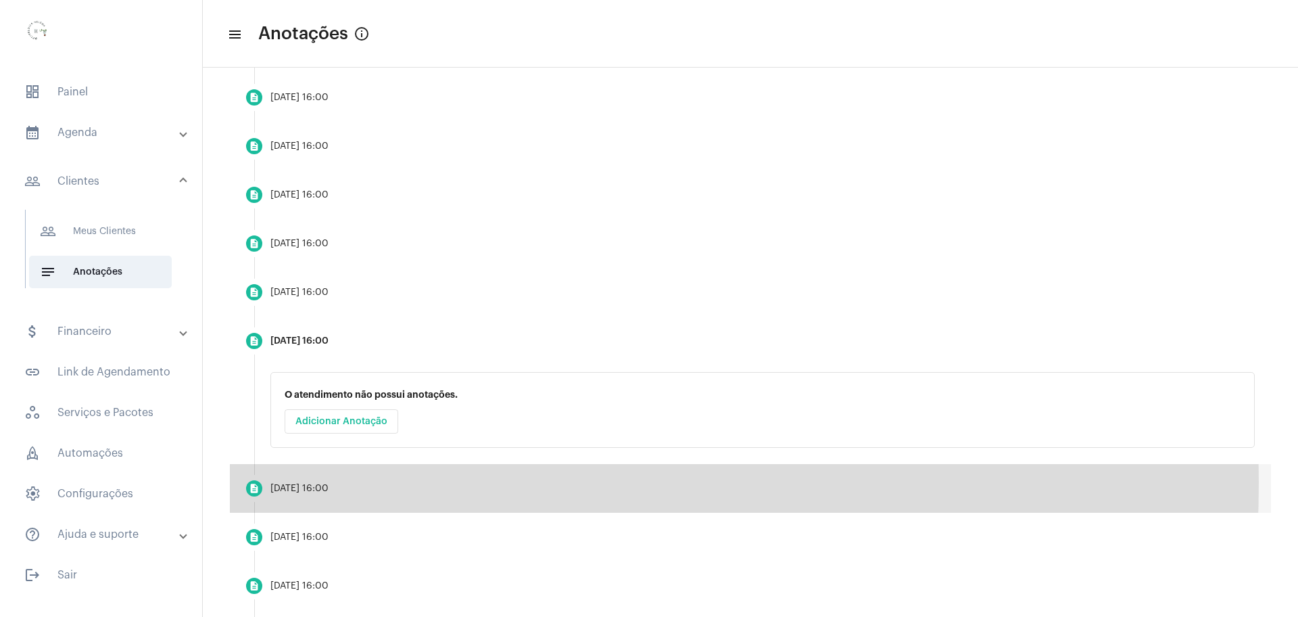
click at [295, 482] on mat-step-header "description [DATE] 16:00" at bounding box center [750, 488] width 1041 height 49
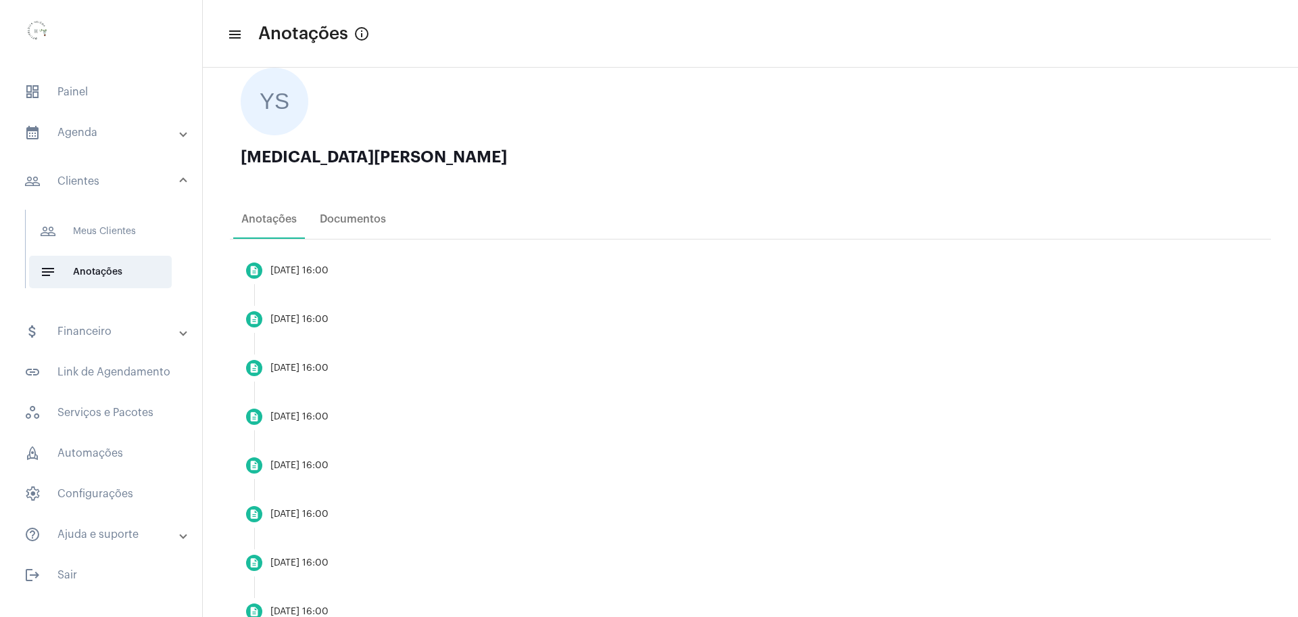
scroll to position [0, 0]
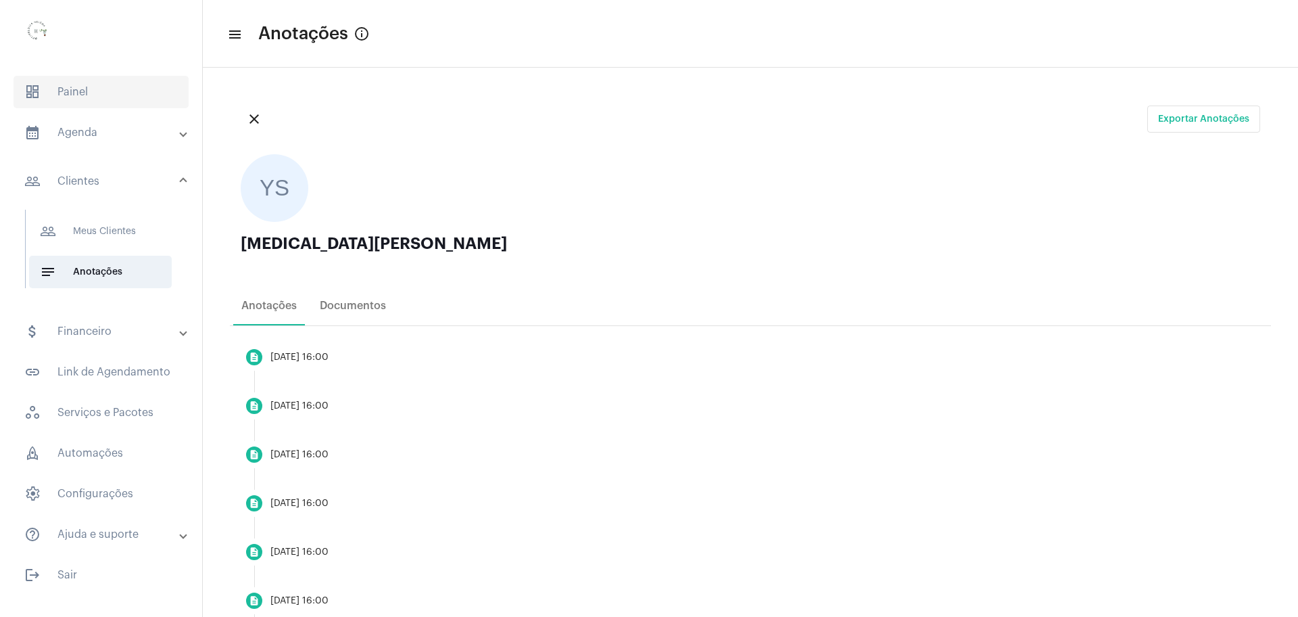
click at [91, 89] on span "dashboard Painel" at bounding box center [101, 92] width 175 height 32
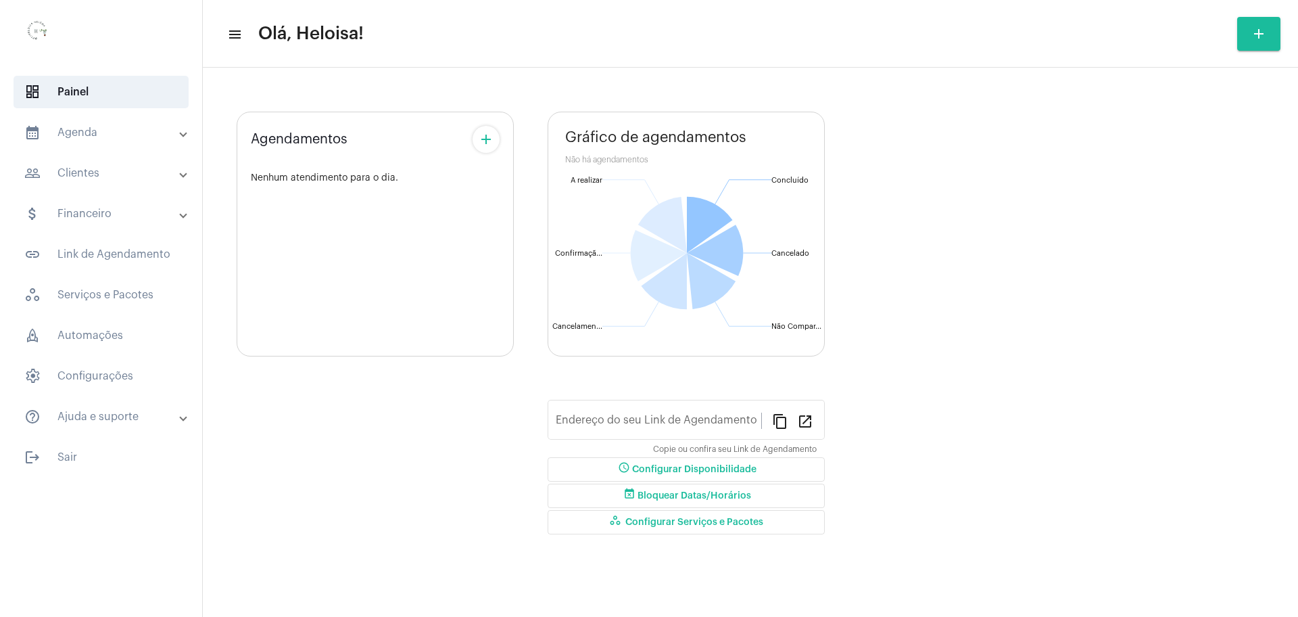
type input "[URL][DOMAIN_NAME]"
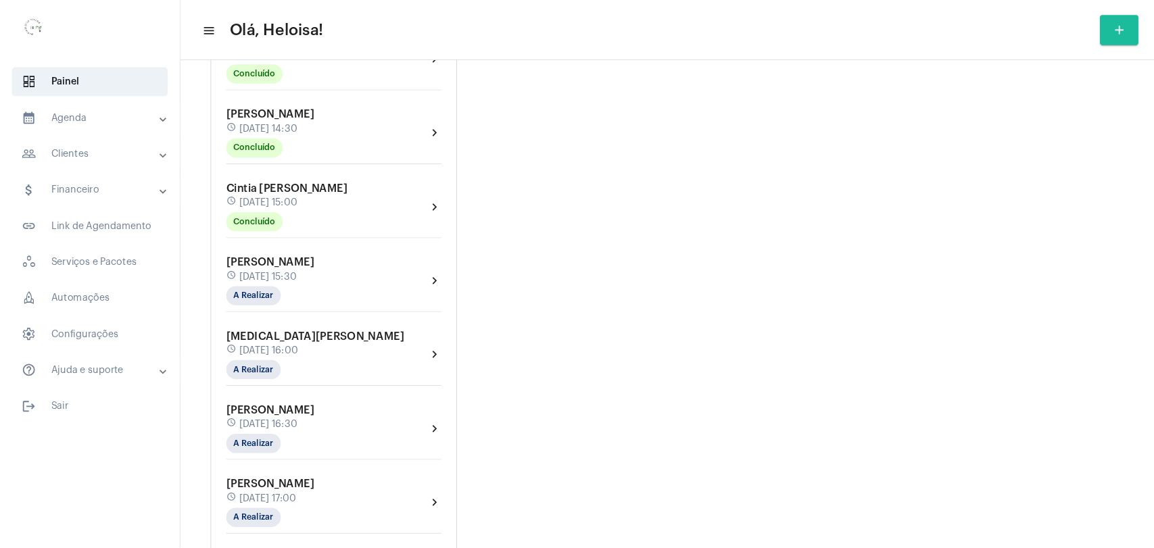
scroll to position [761, 0]
